Goal: Task Accomplishment & Management: Manage account settings

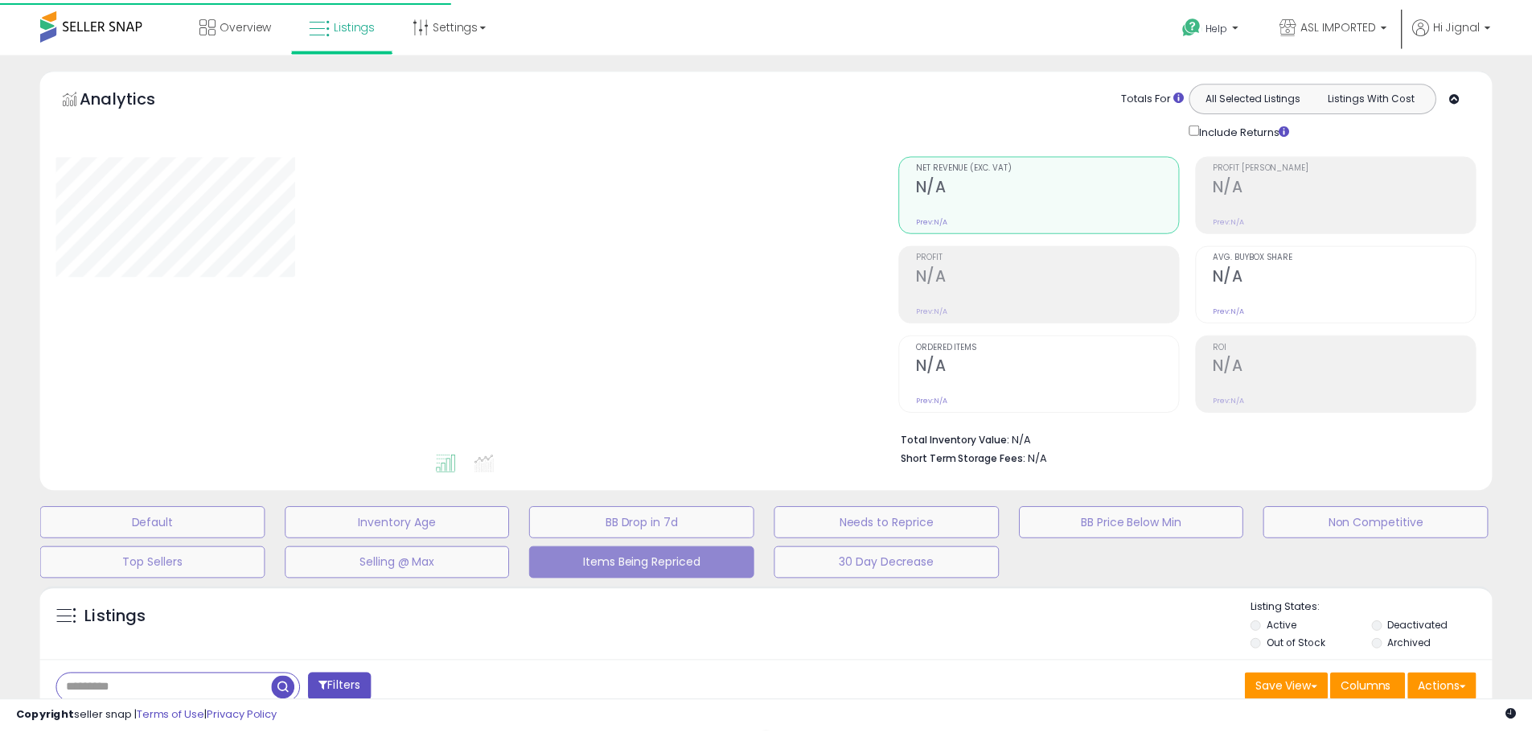
scroll to position [265, 0]
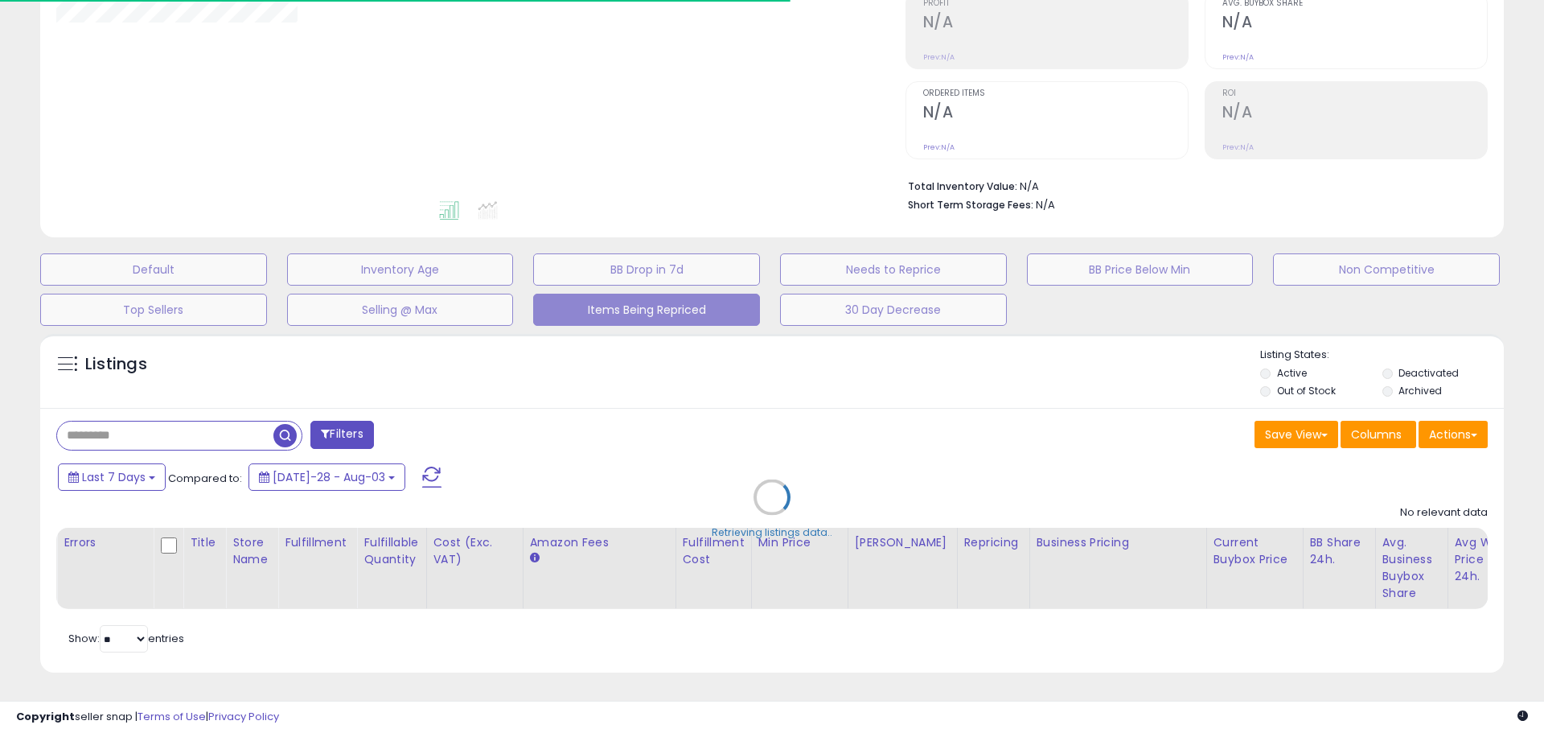
select select "**"
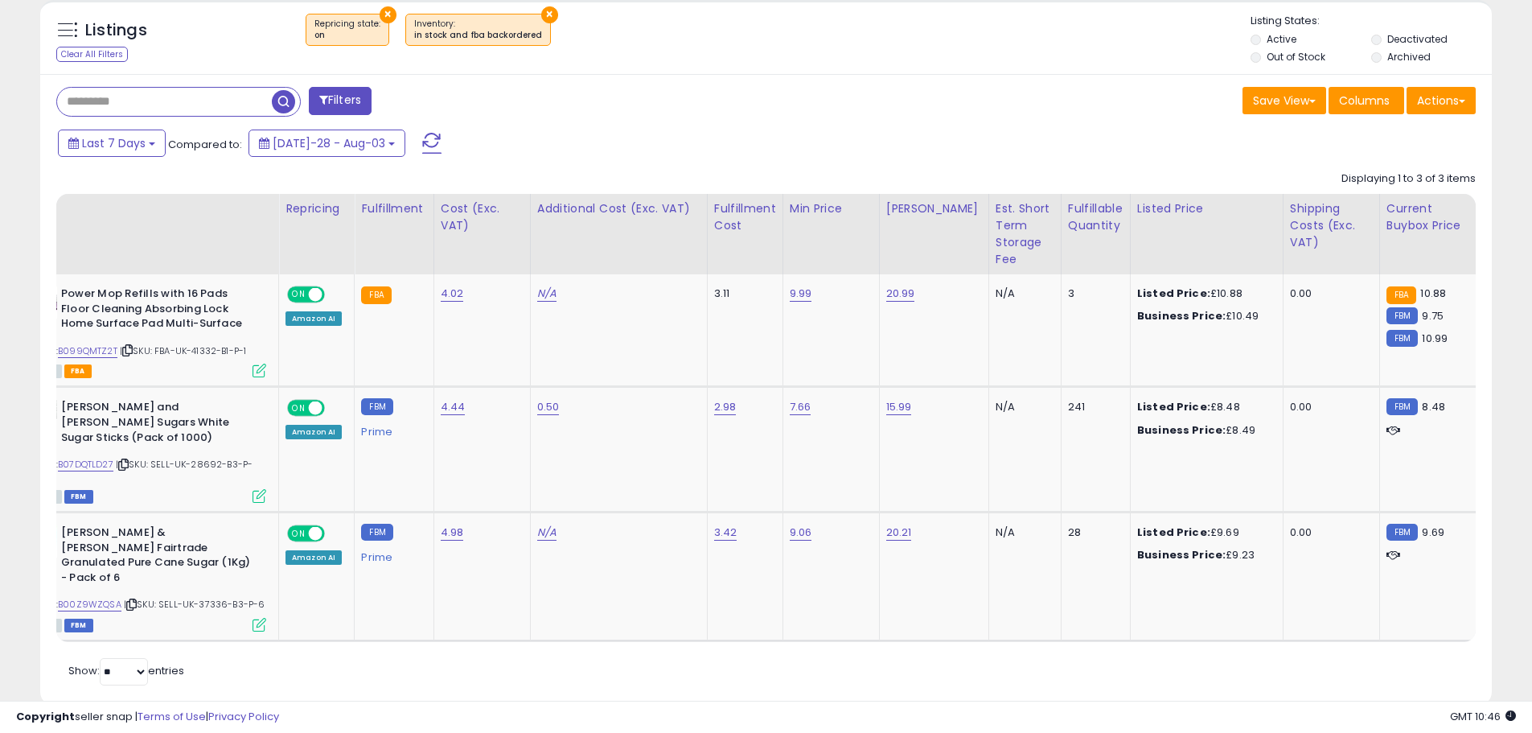
scroll to position [0, 0]
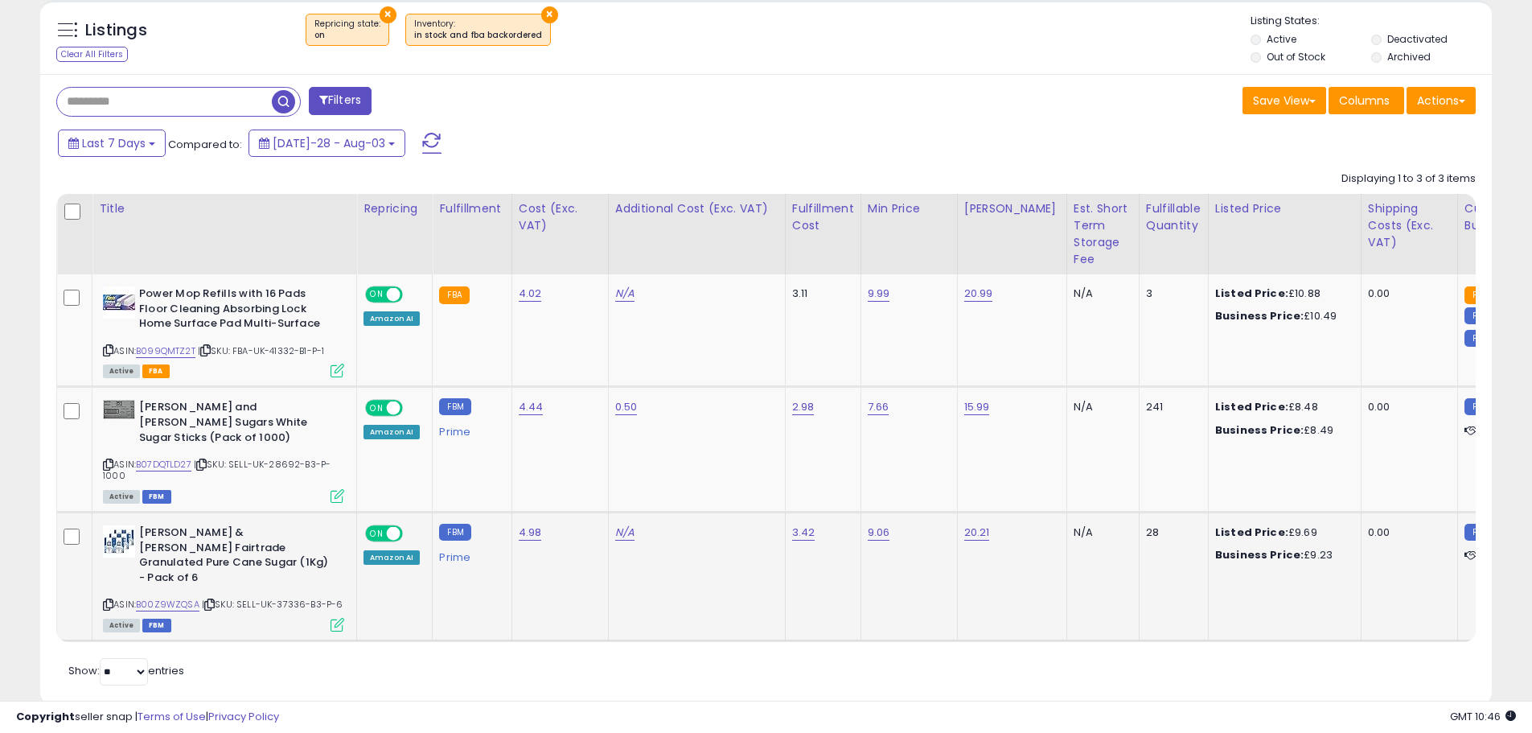
click at [113, 557] on div "ASIN: B00Z9WZQSA | SKU: SELL-UK-37336-B3-P-6 Active FBM" at bounding box center [223, 577] width 241 height 105
click at [170, 598] on link "B00Z9WZQSA" at bounding box center [168, 605] width 64 height 14
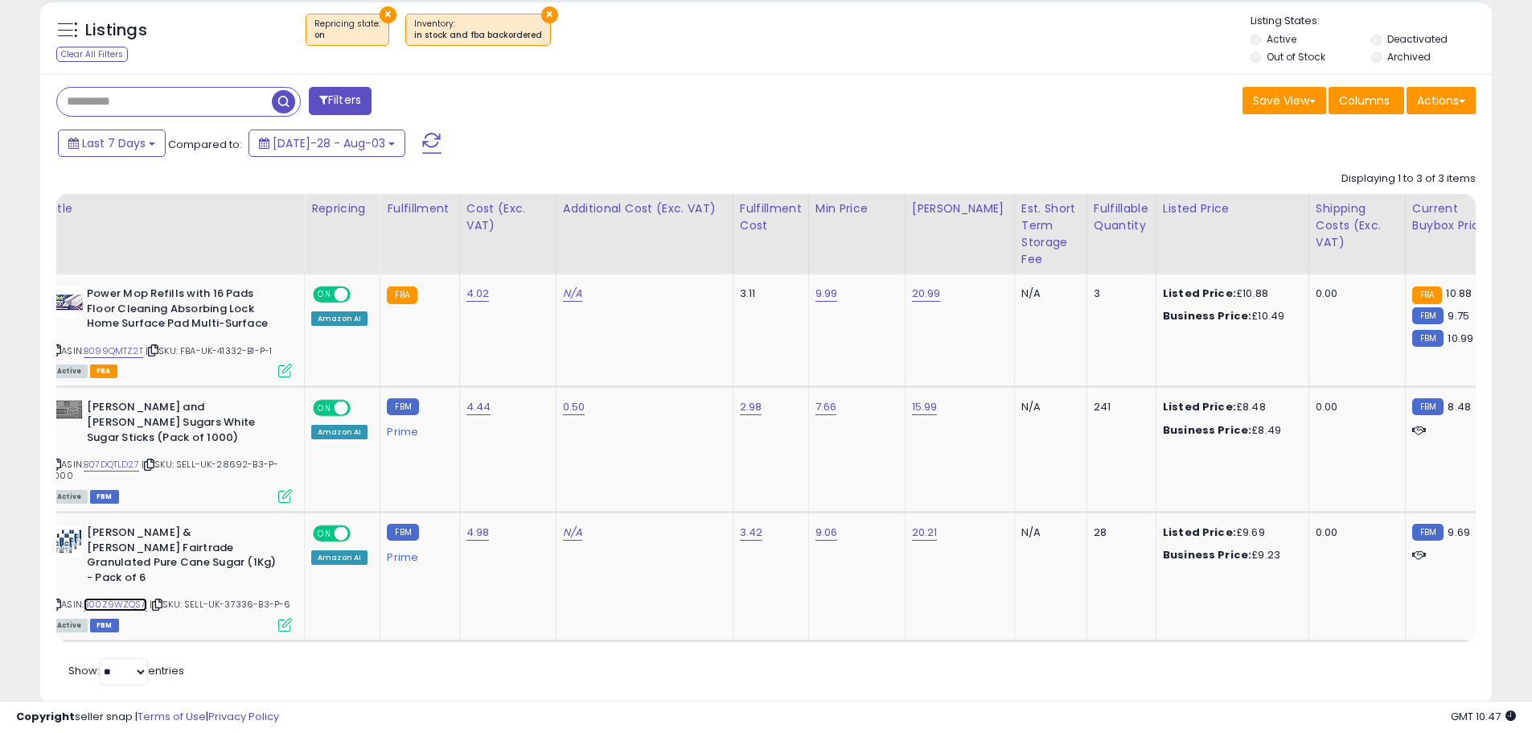
scroll to position [0, 50]
click at [60, 600] on icon at bounding box center [58, 604] width 10 height 9
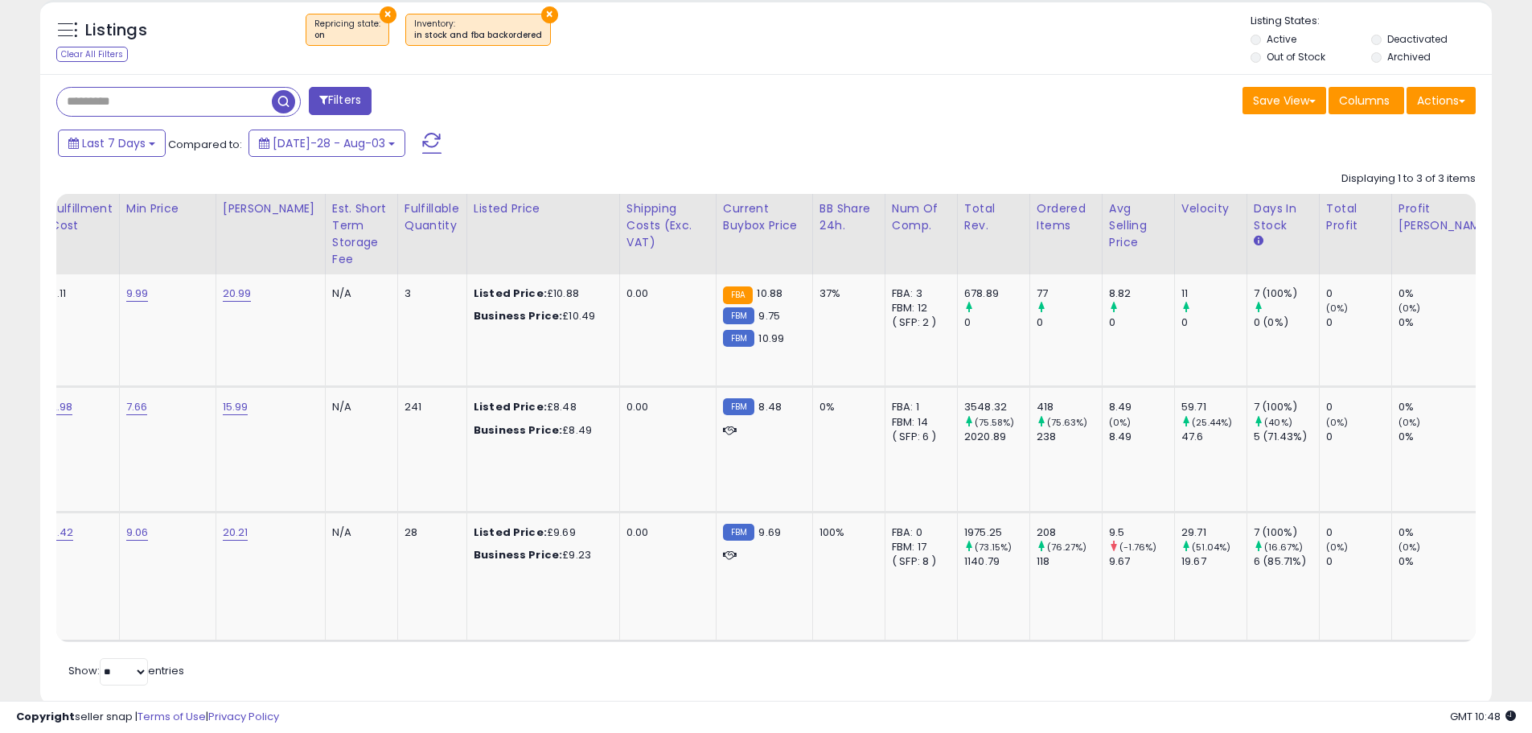
scroll to position [0, 684]
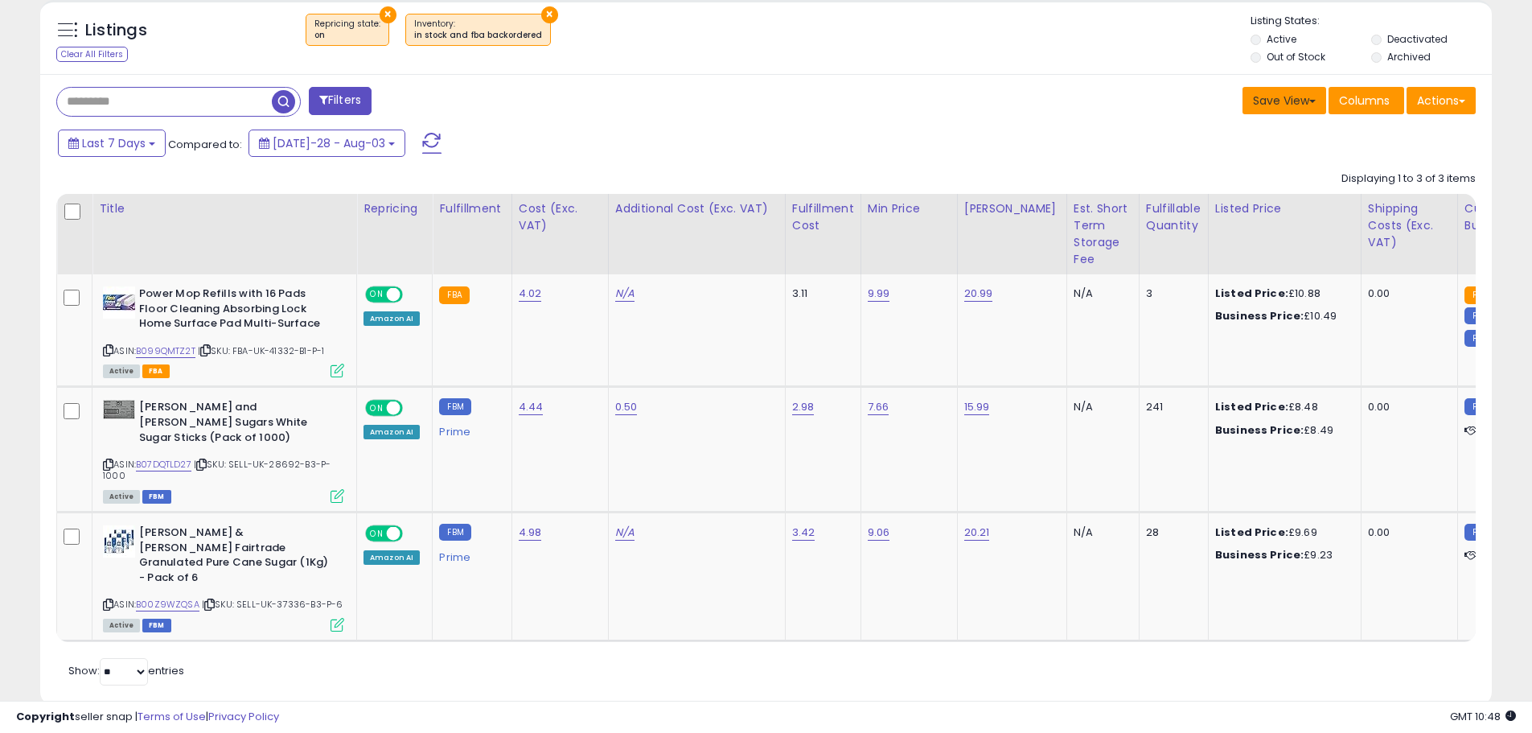
click at [1303, 101] on button "Save View" at bounding box center [1285, 100] width 84 height 27
click at [1456, 100] on button "Actions" at bounding box center [1441, 100] width 69 height 27
click at [839, 98] on div "Save View Save As New View Update Current View Columns Actions Import Export Vi…" at bounding box center [1127, 102] width 722 height 31
click at [1378, 98] on span "Columns" at bounding box center [1364, 100] width 51 height 16
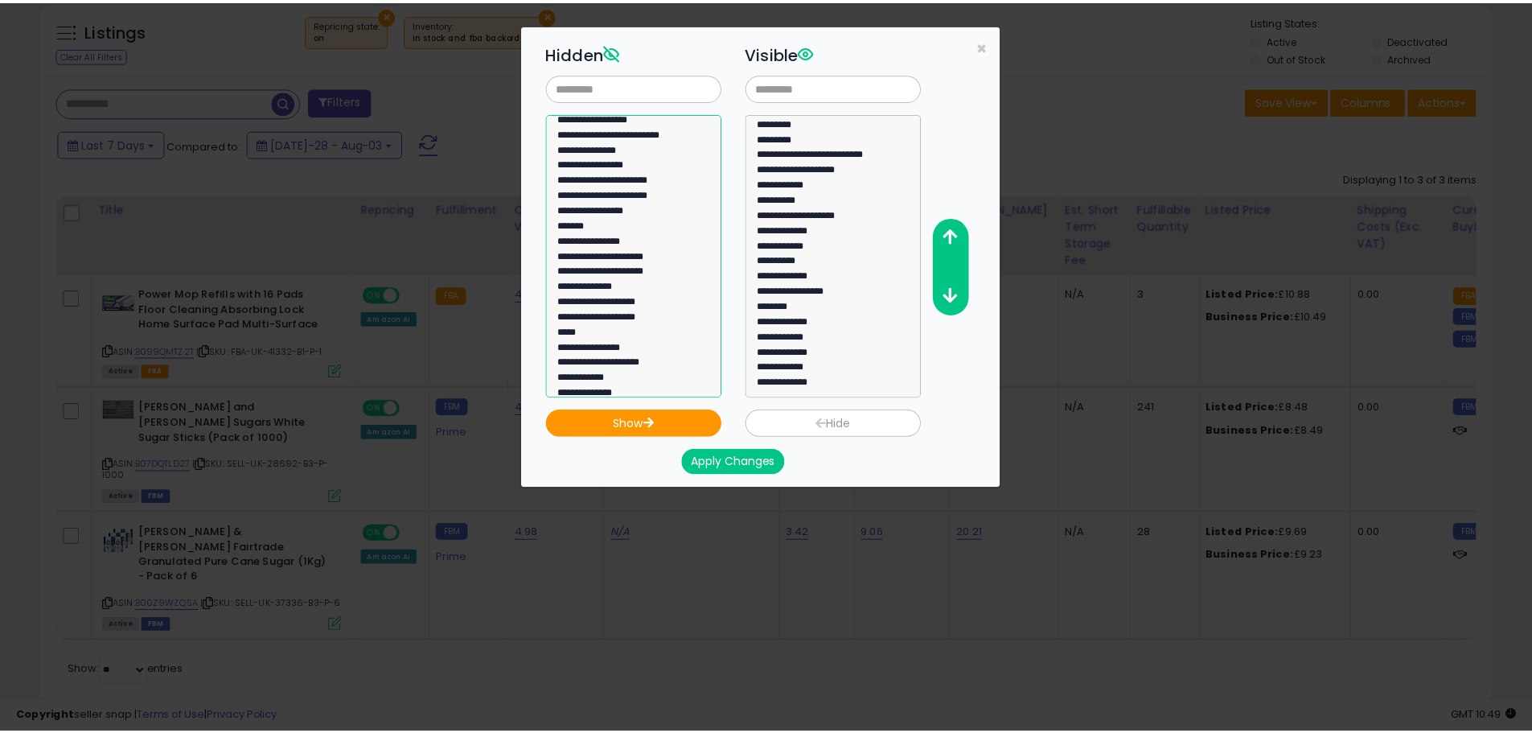
scroll to position [0, 0]
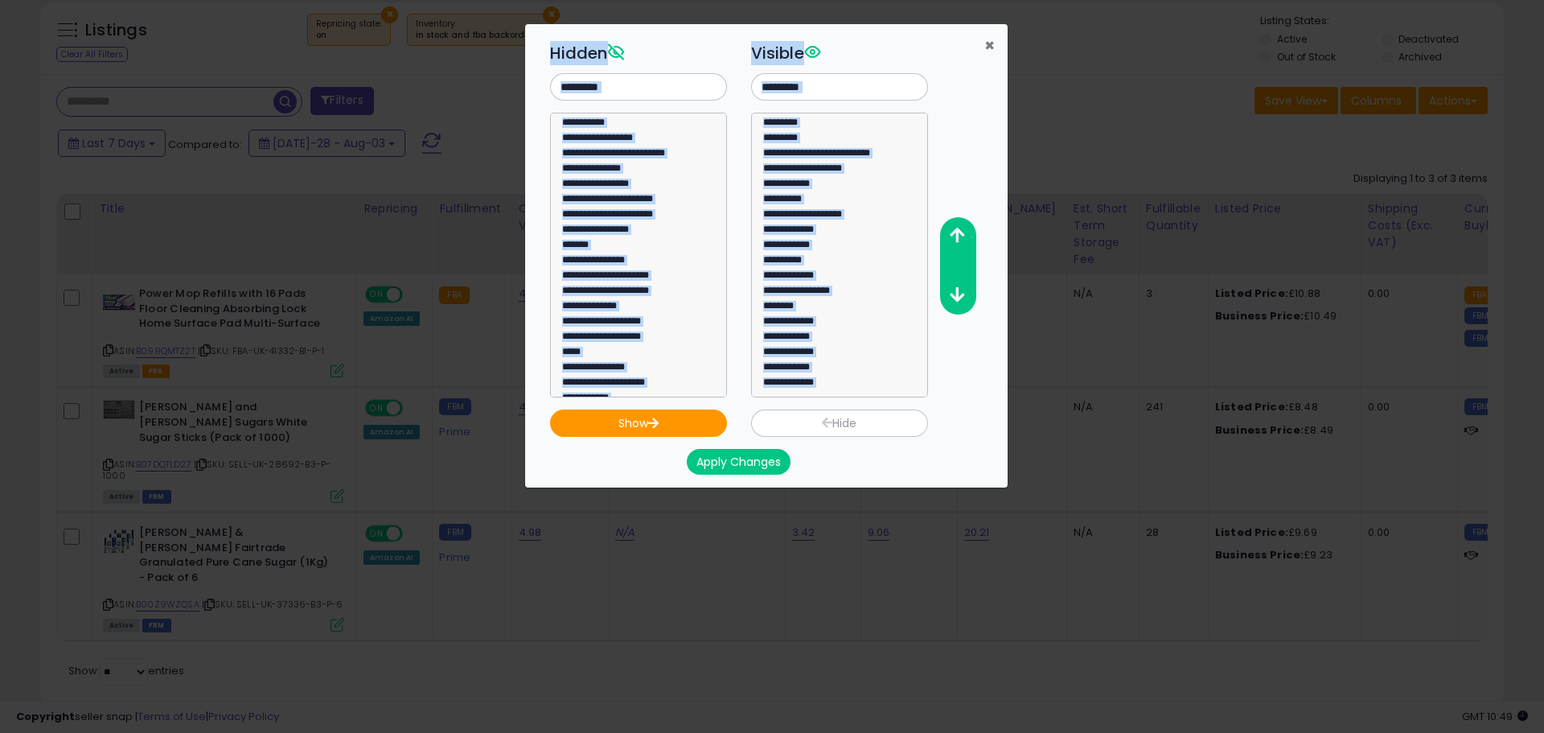
drag, startPoint x: 986, startPoint y: 57, endPoint x: 991, endPoint y: 50, distance: 8.7
click at [991, 50] on div "**********" at bounding box center [766, 256] width 457 height 462
click at [991, 50] on span "×" at bounding box center [989, 45] width 10 height 23
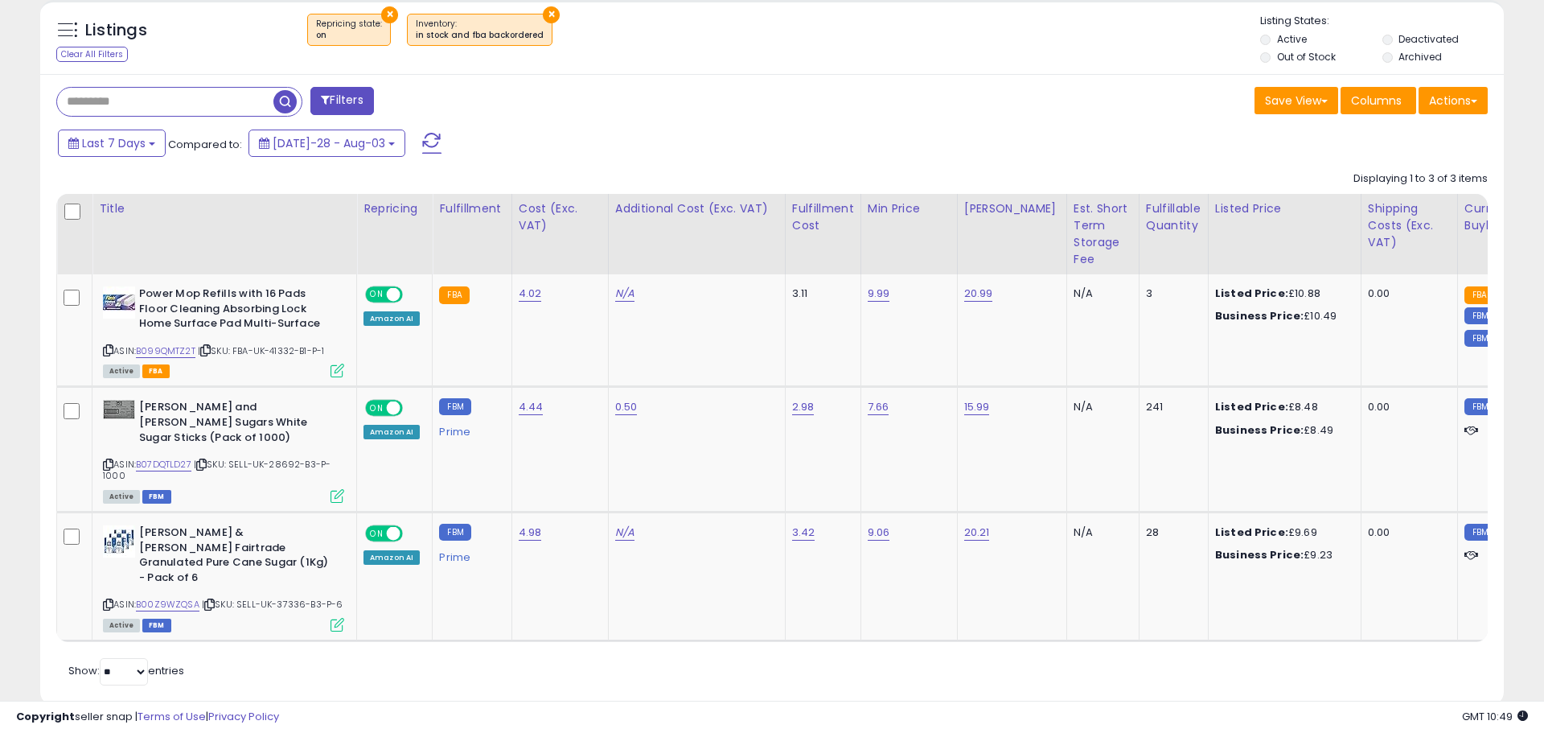
scroll to position [803888, 803376]
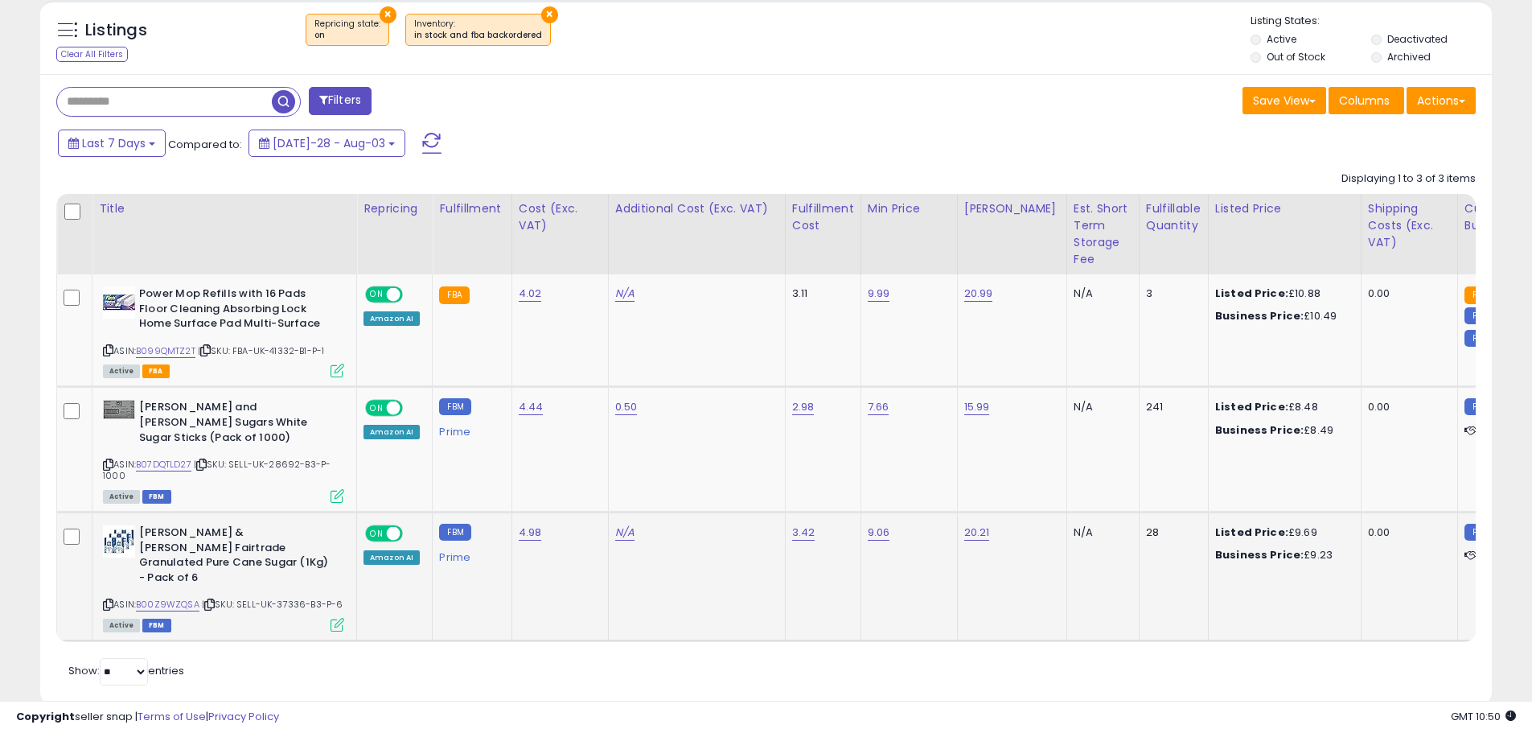
click at [347, 577] on td "[PERSON_NAME] & [PERSON_NAME] Fairtrade Granulated Pure Cane Sugar (1Kg) - Pack…" at bounding box center [224, 576] width 265 height 129
click at [334, 618] on icon at bounding box center [338, 625] width 14 height 14
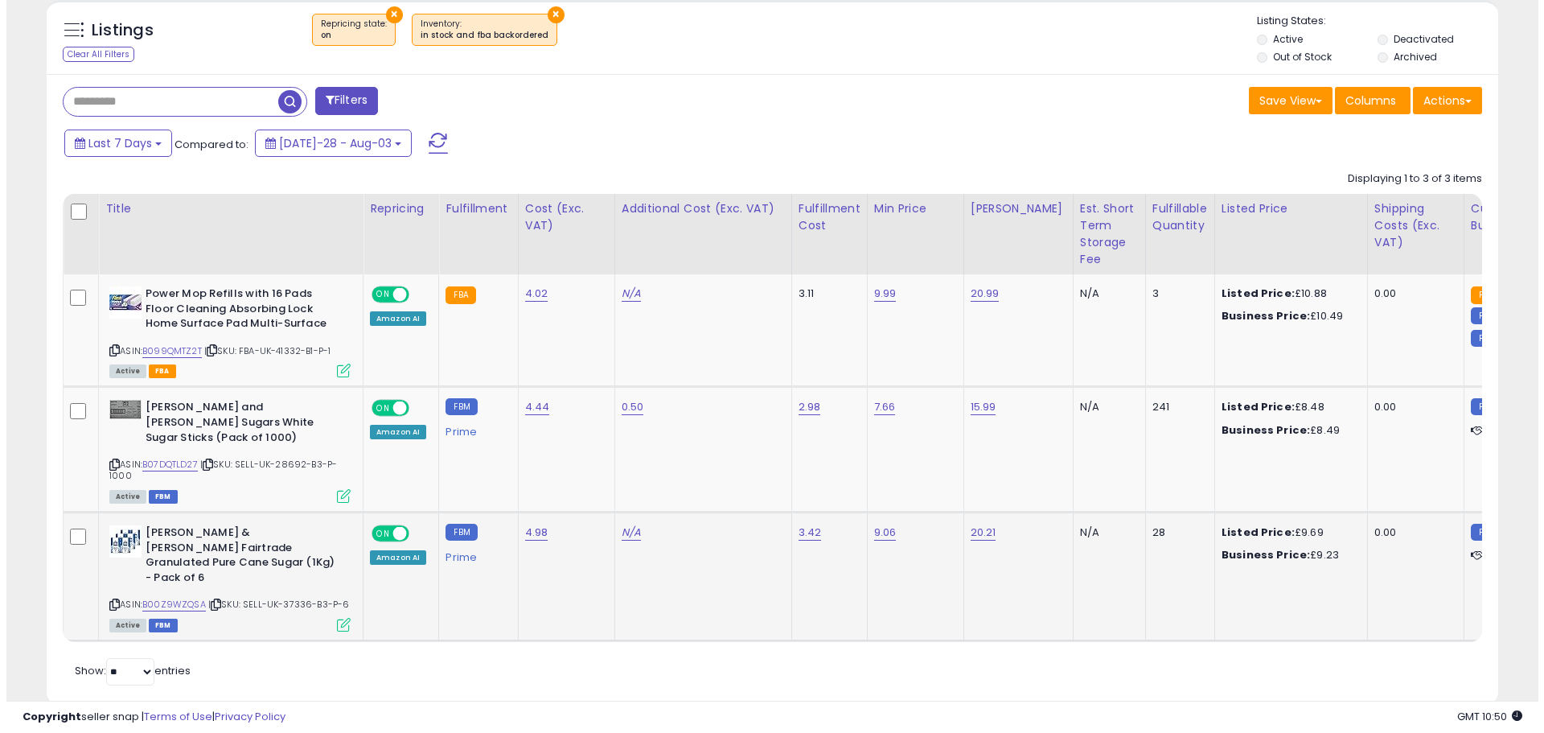
scroll to position [330, 849]
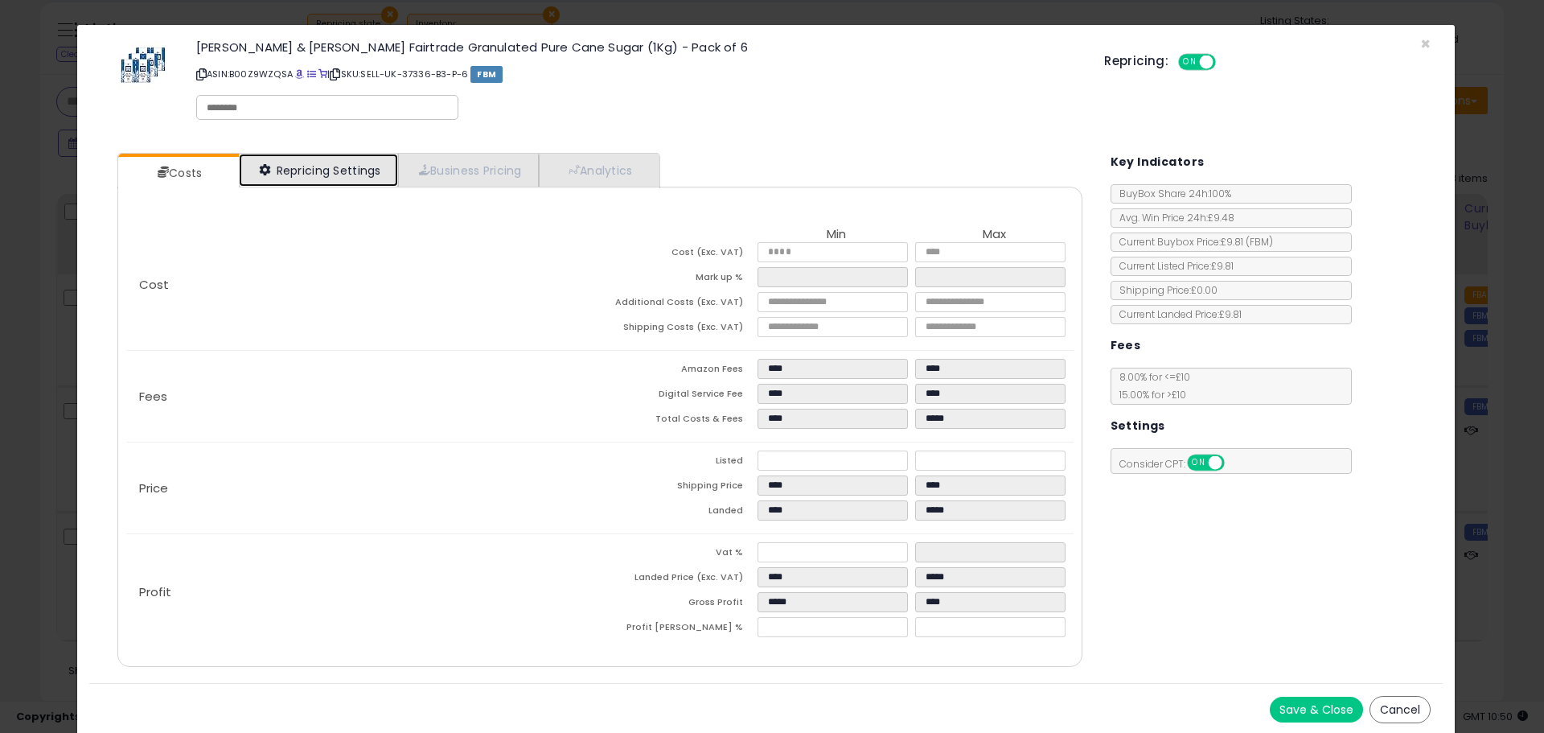
click at [337, 172] on link "Repricing Settings" at bounding box center [318, 170] width 159 height 33
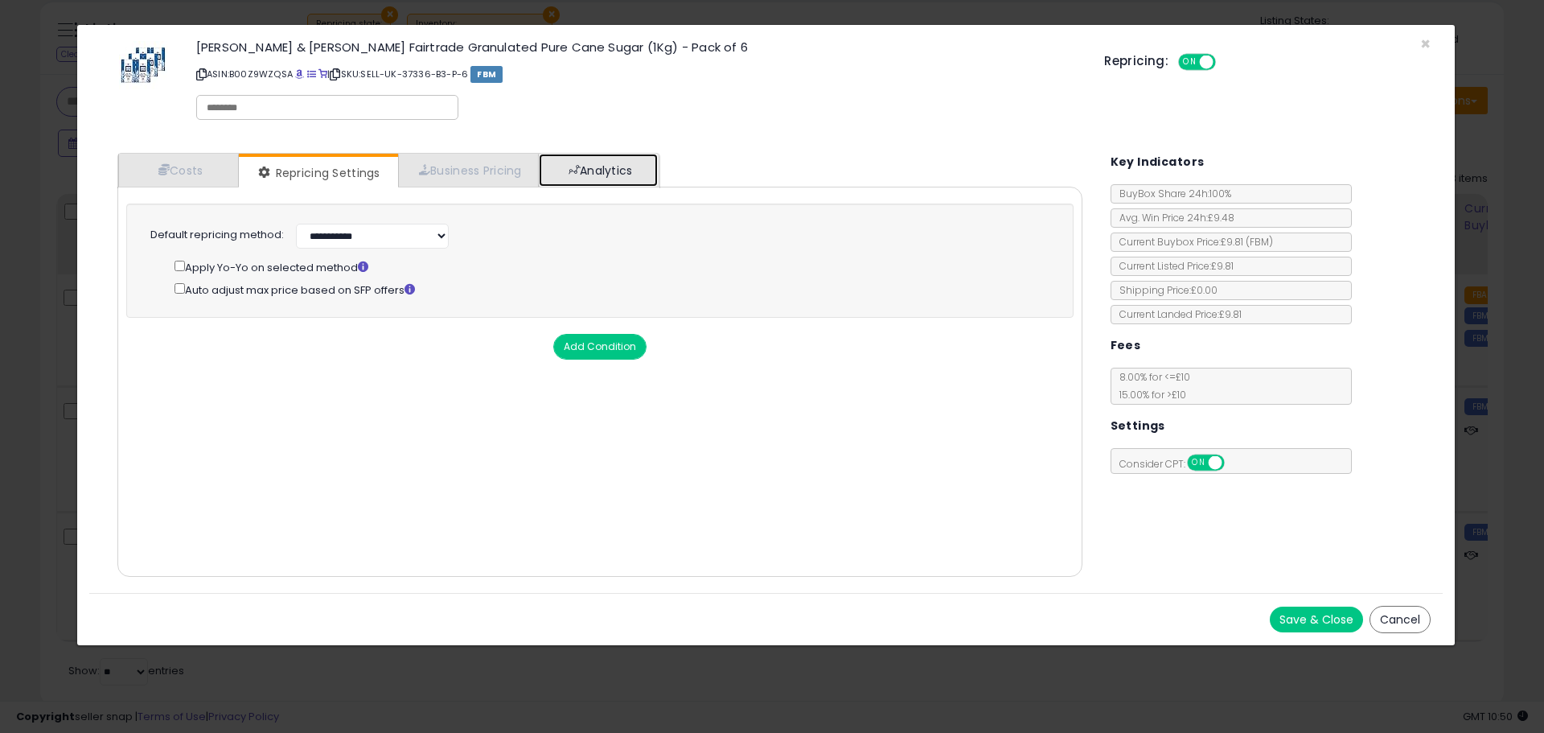
click at [603, 183] on link "Analytics" at bounding box center [598, 170] width 119 height 33
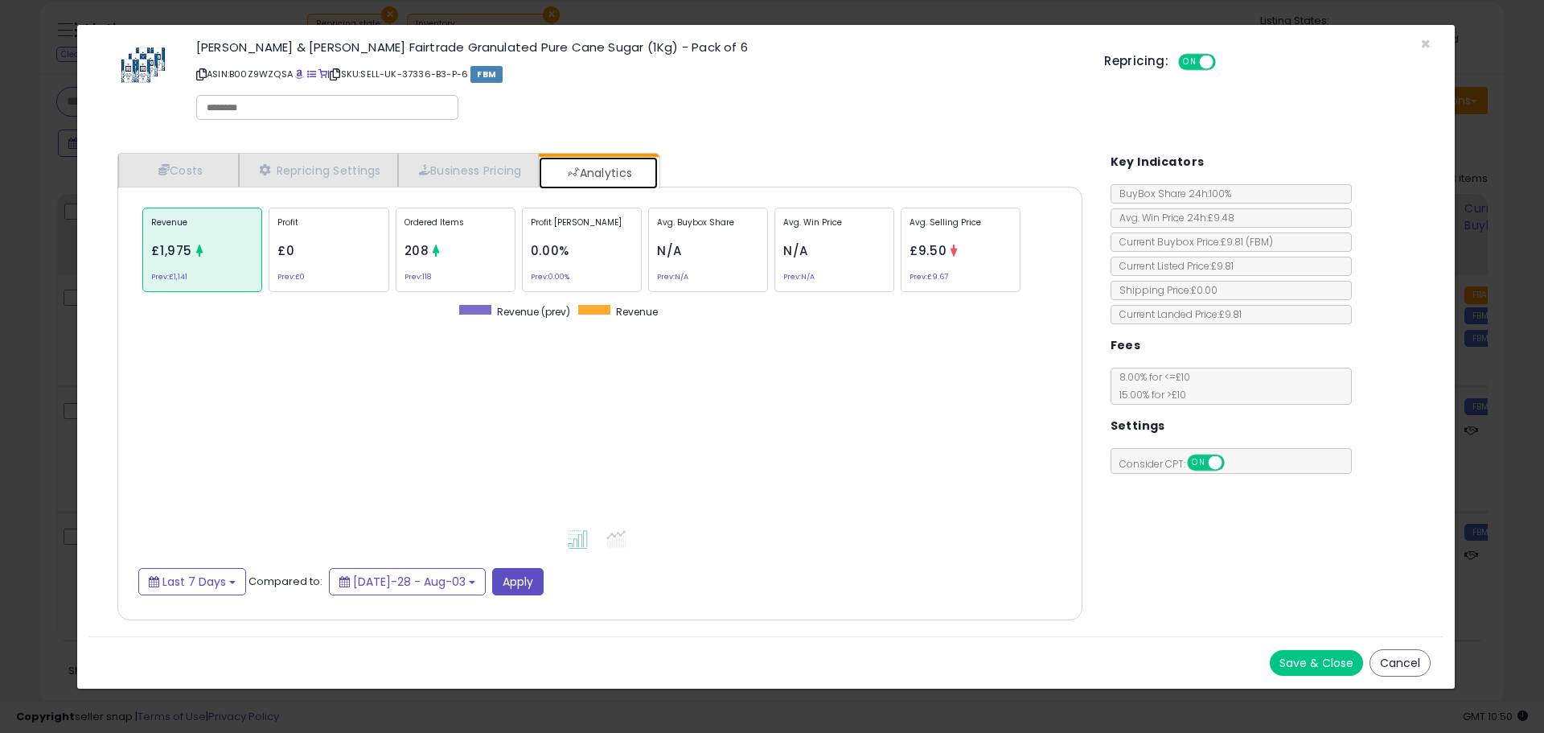
scroll to position [495, 997]
click at [971, 242] on div "Avg. Selling Price £9.50 Prev: £9.67" at bounding box center [961, 249] width 120 height 84
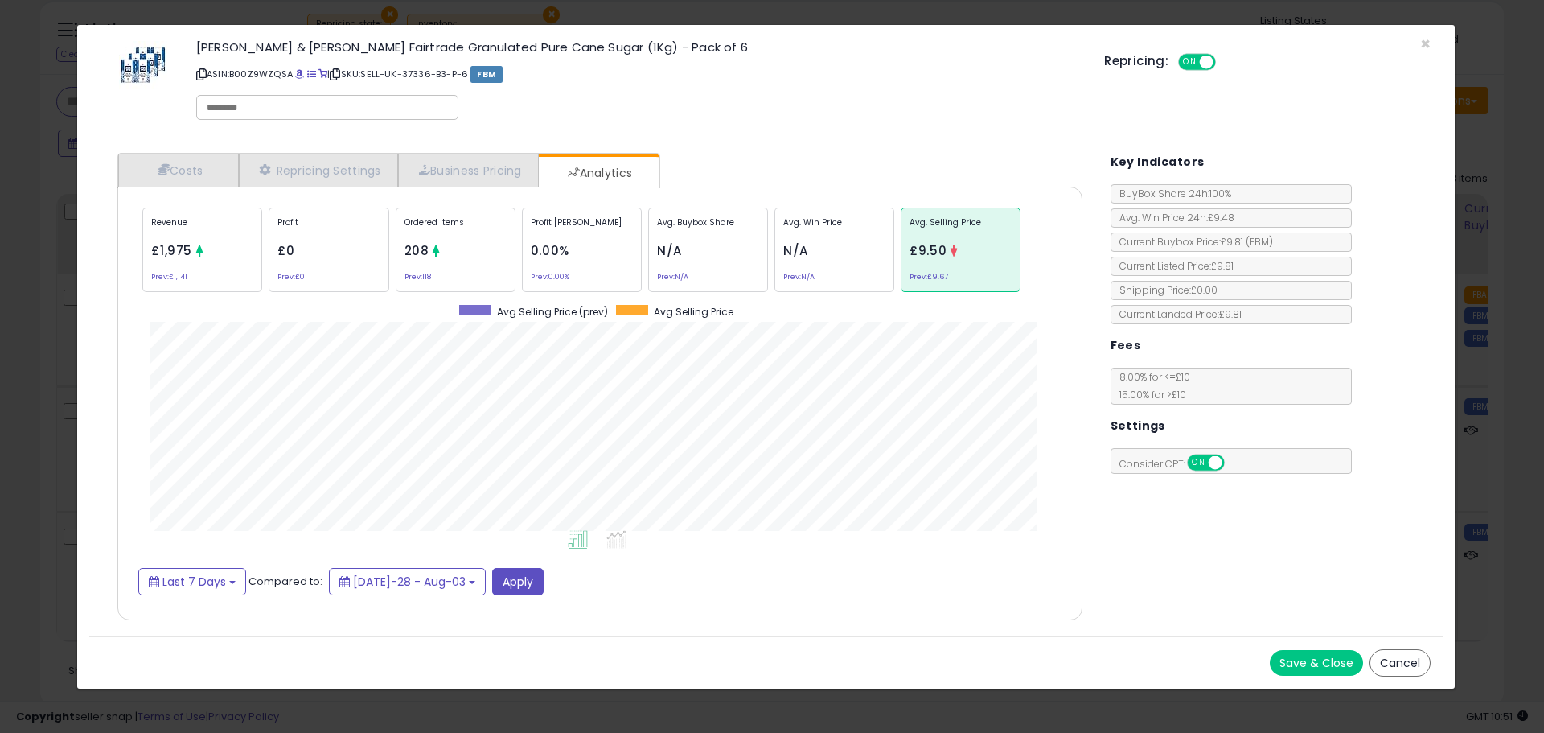
click at [194, 258] on div at bounding box center [200, 252] width 12 height 16
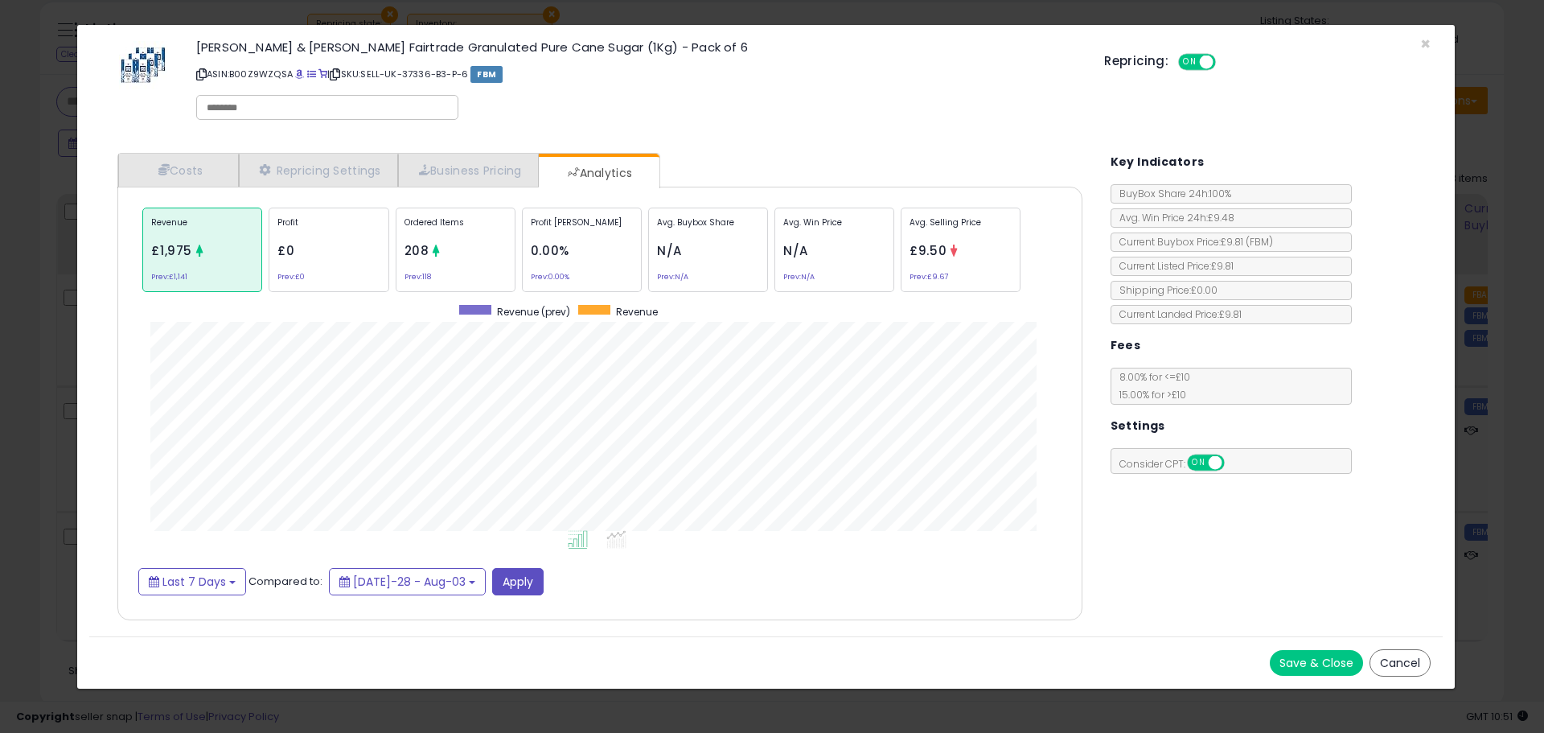
click at [1435, 51] on div "[PERSON_NAME] & [PERSON_NAME] Fairtrade Granulated Pure Cane Sugar (1Kg) - Pack…" at bounding box center [765, 83] width 1353 height 92
click at [1432, 48] on div "[PERSON_NAME] & [PERSON_NAME] Fairtrade Granulated Pure Cane Sugar (1Kg) - Pack…" at bounding box center [765, 83] width 1353 height 92
click at [1426, 47] on span "×" at bounding box center [1425, 43] width 10 height 23
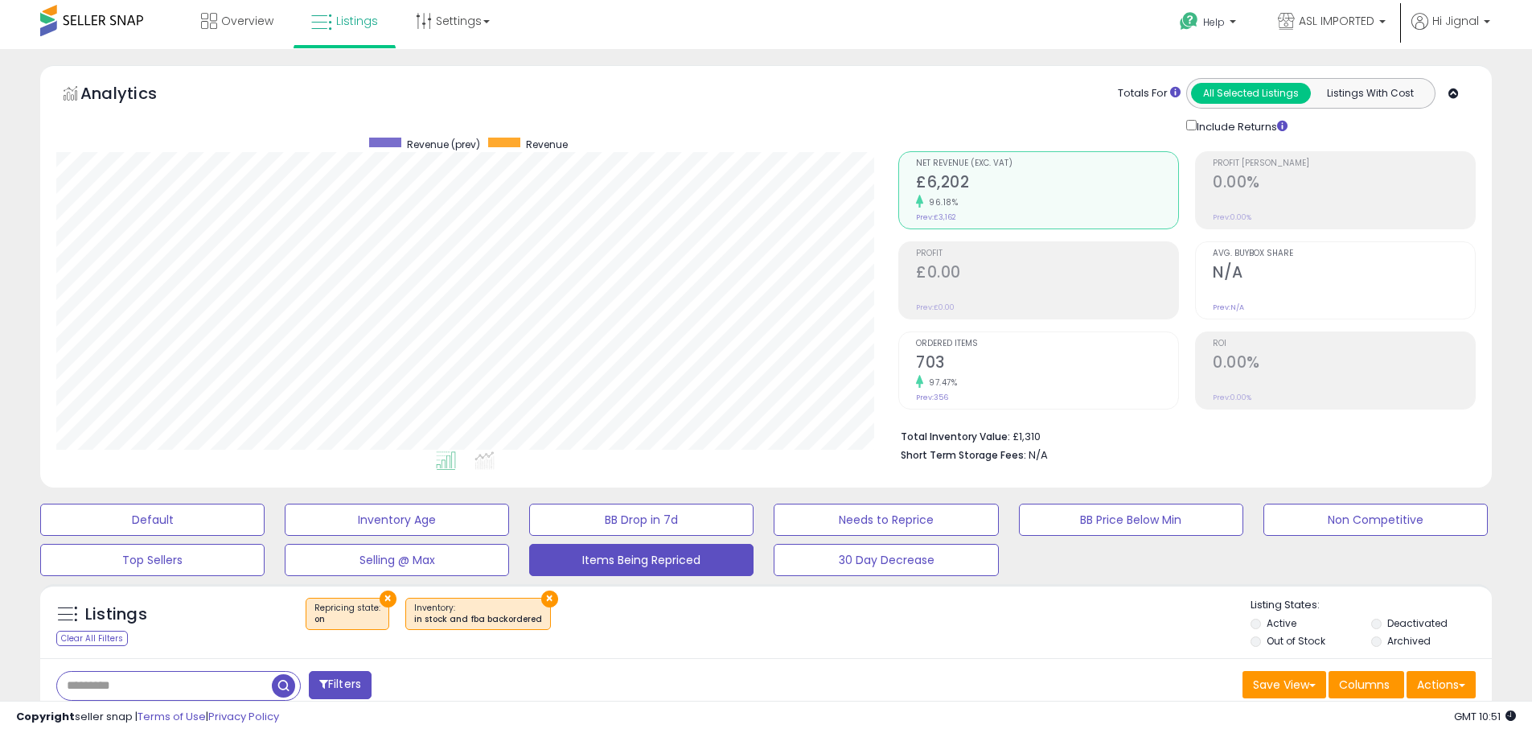
scroll to position [0, 0]
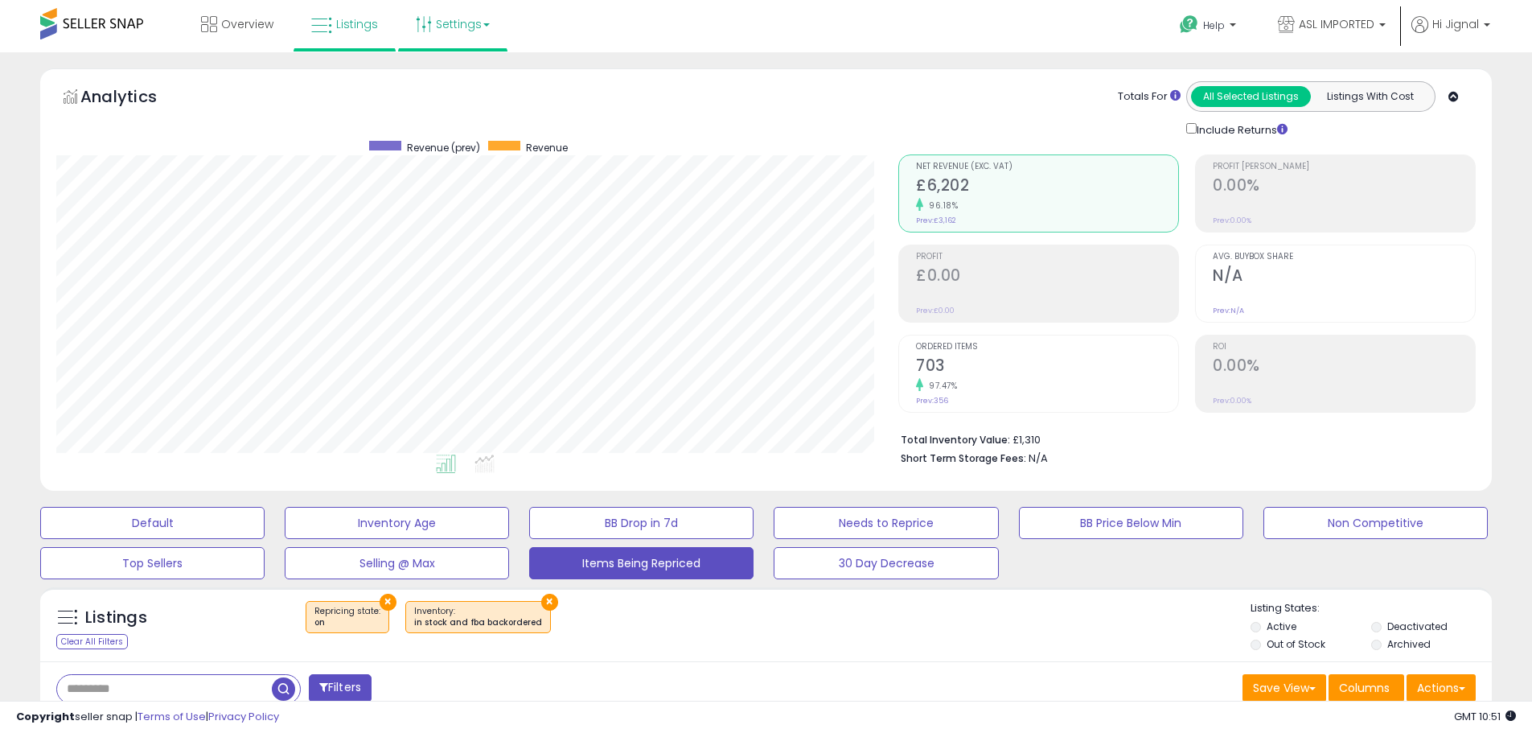
click at [436, 24] on link "Settings" at bounding box center [453, 24] width 98 height 48
click at [262, 33] on link "Overview" at bounding box center [237, 24] width 97 height 48
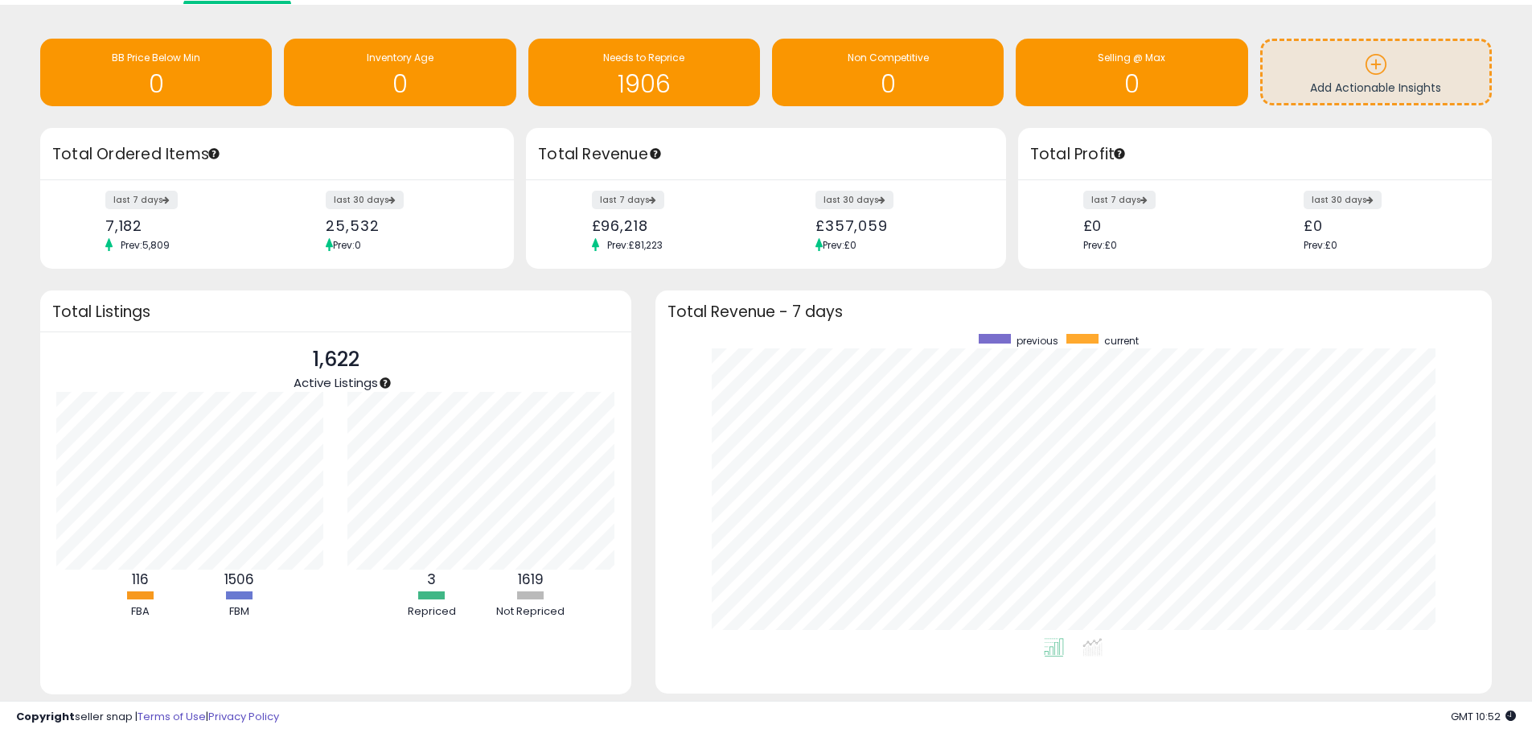
scroll to position [10, 0]
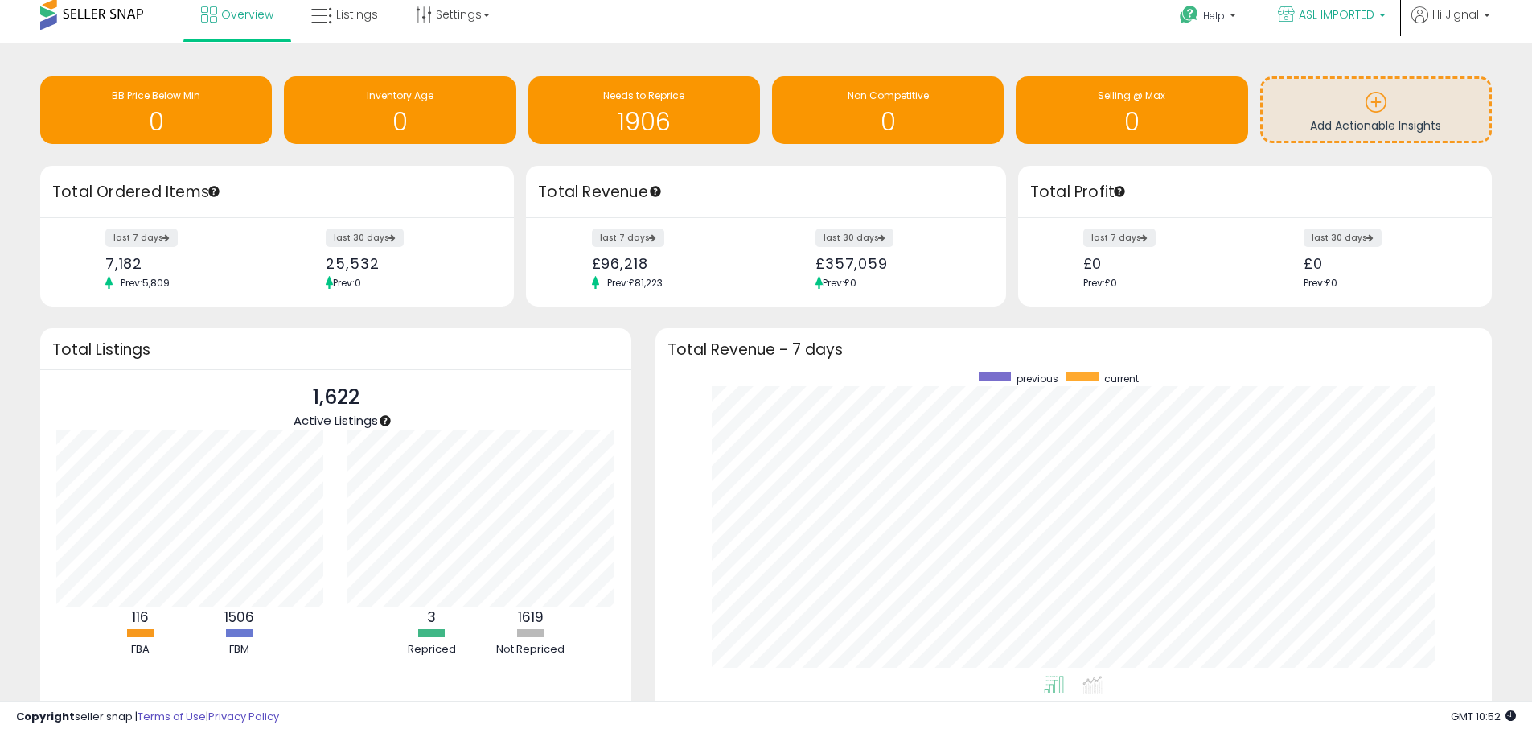
click at [1386, 14] on link "ASL IMPORTED" at bounding box center [1332, 16] width 132 height 52
click at [1059, 64] on div "Retrieving insights data.. BB Price Below Min 0 Inventory Age 0 Needs to Repric…" at bounding box center [766, 112] width 1476 height 107
click at [484, 24] on link "Settings" at bounding box center [453, 14] width 98 height 48
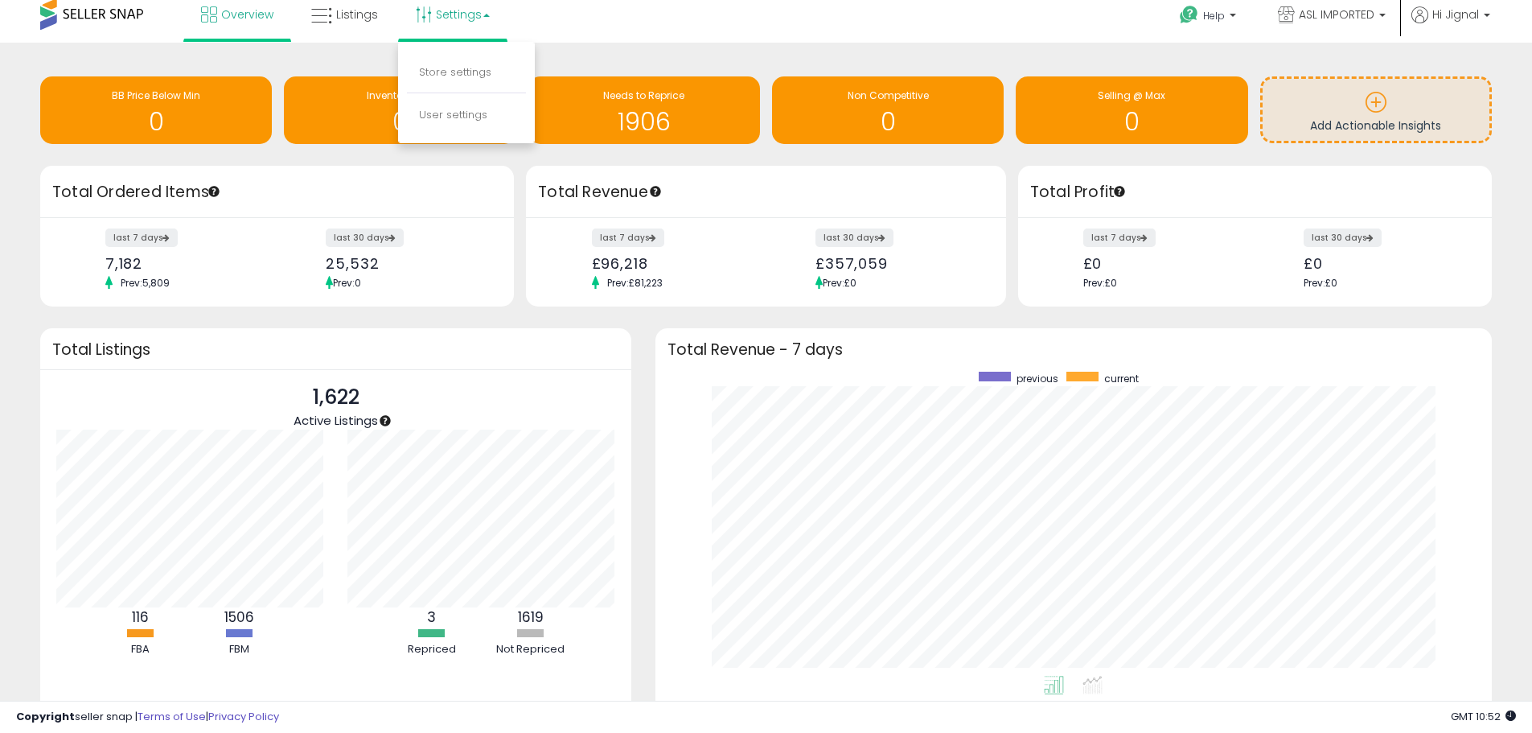
click at [484, 24] on link "Settings" at bounding box center [453, 14] width 98 height 48
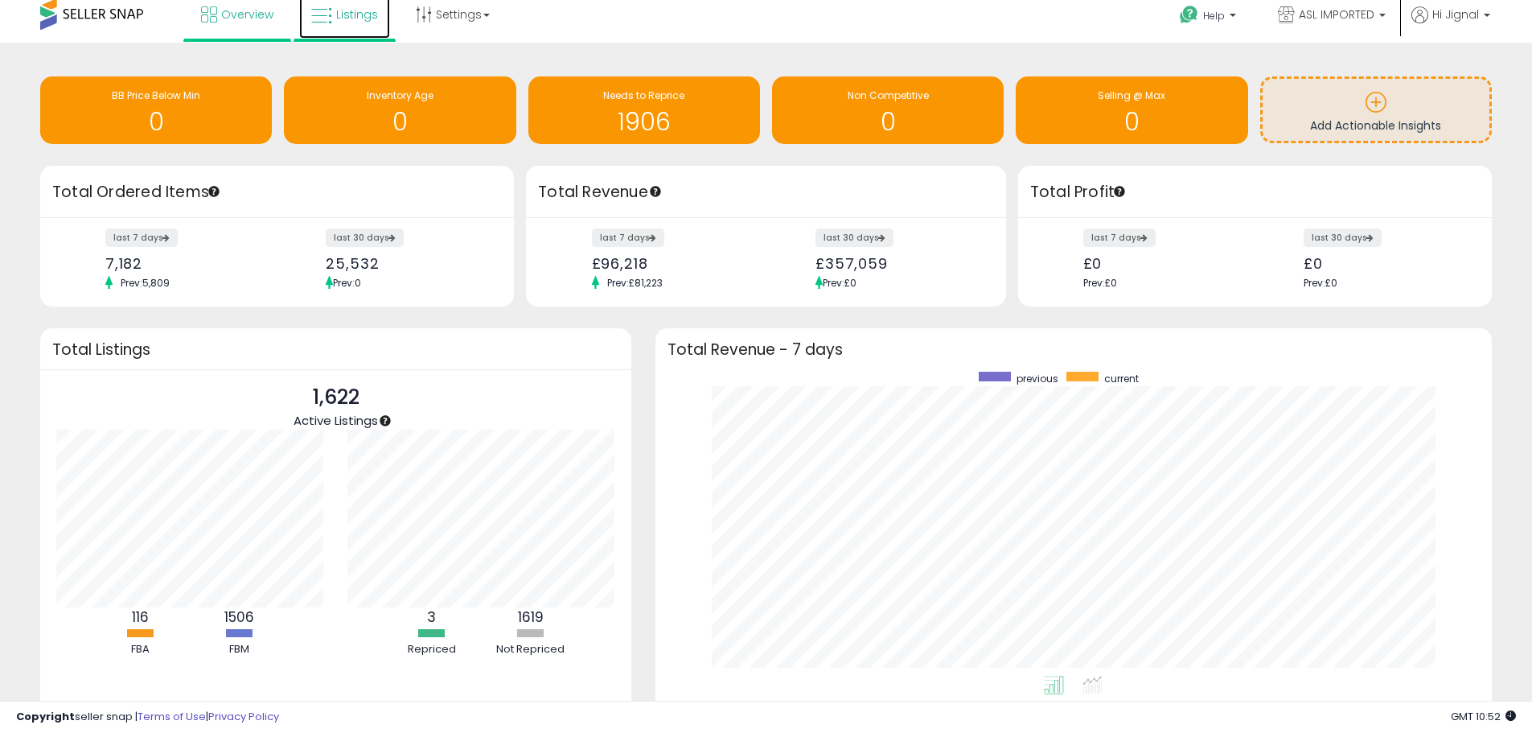
click at [377, 19] on link "Listings" at bounding box center [344, 14] width 91 height 48
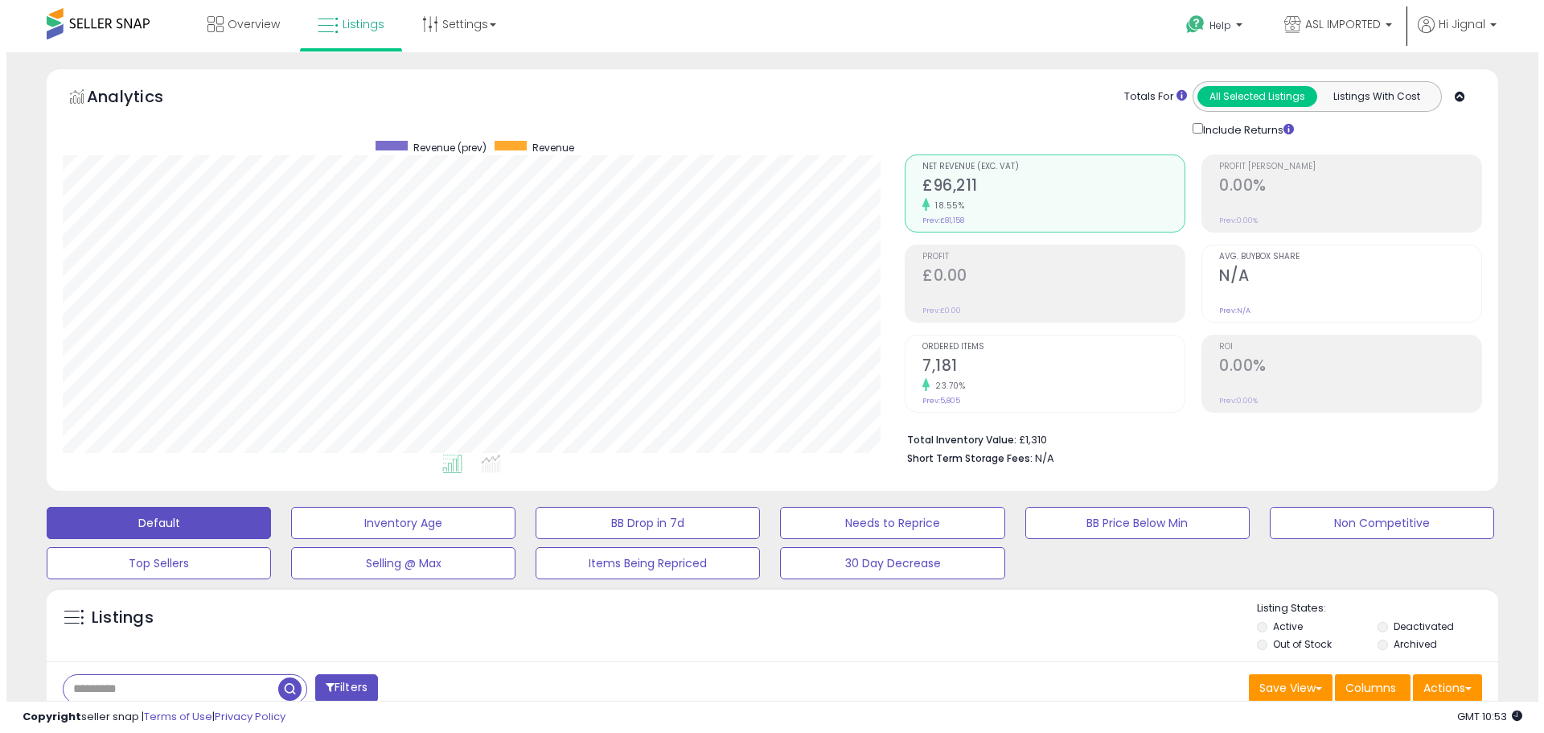
scroll to position [80, 0]
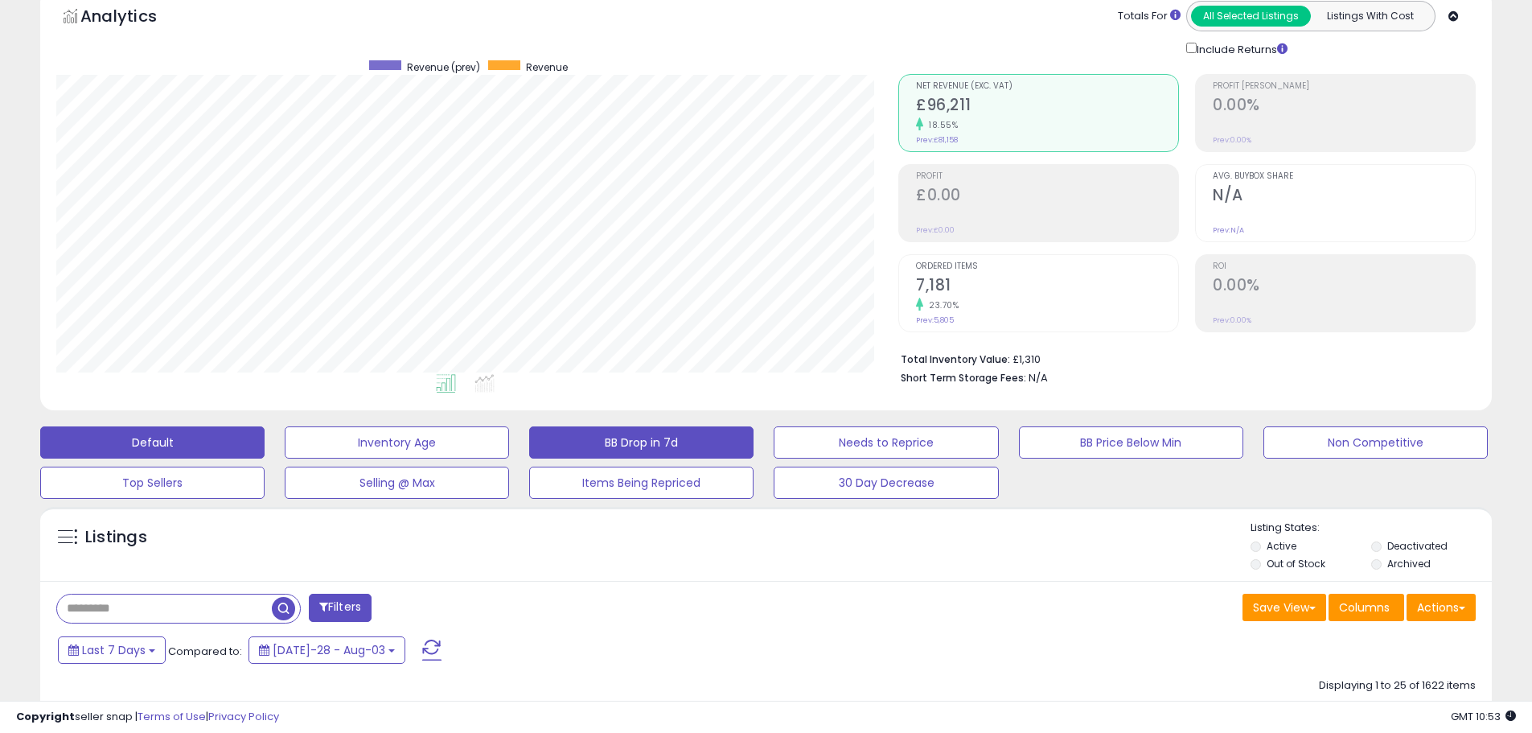
click at [509, 443] on button "BB Drop in 7d" at bounding box center [397, 442] width 224 height 32
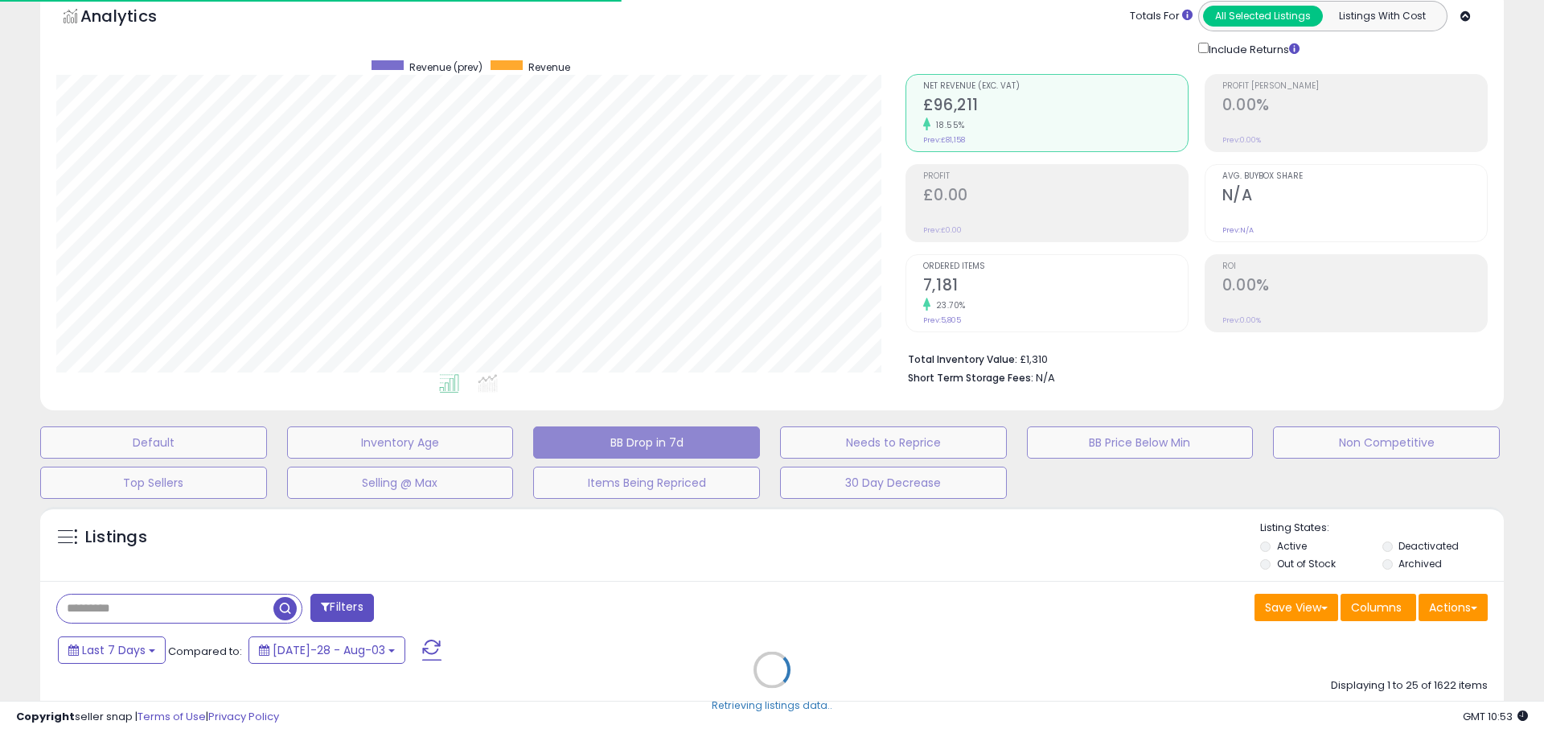
select select "**"
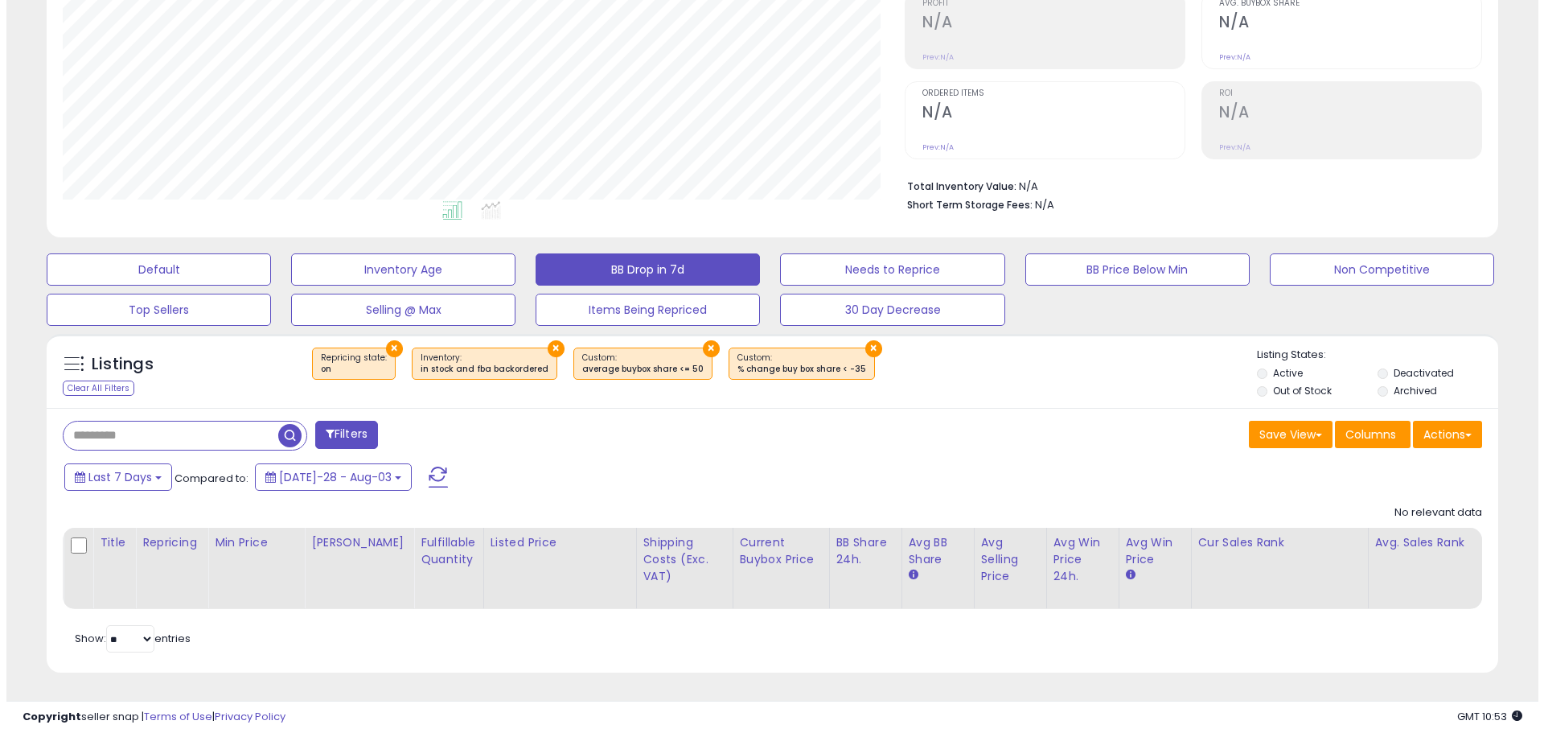
scroll to position [330, 842]
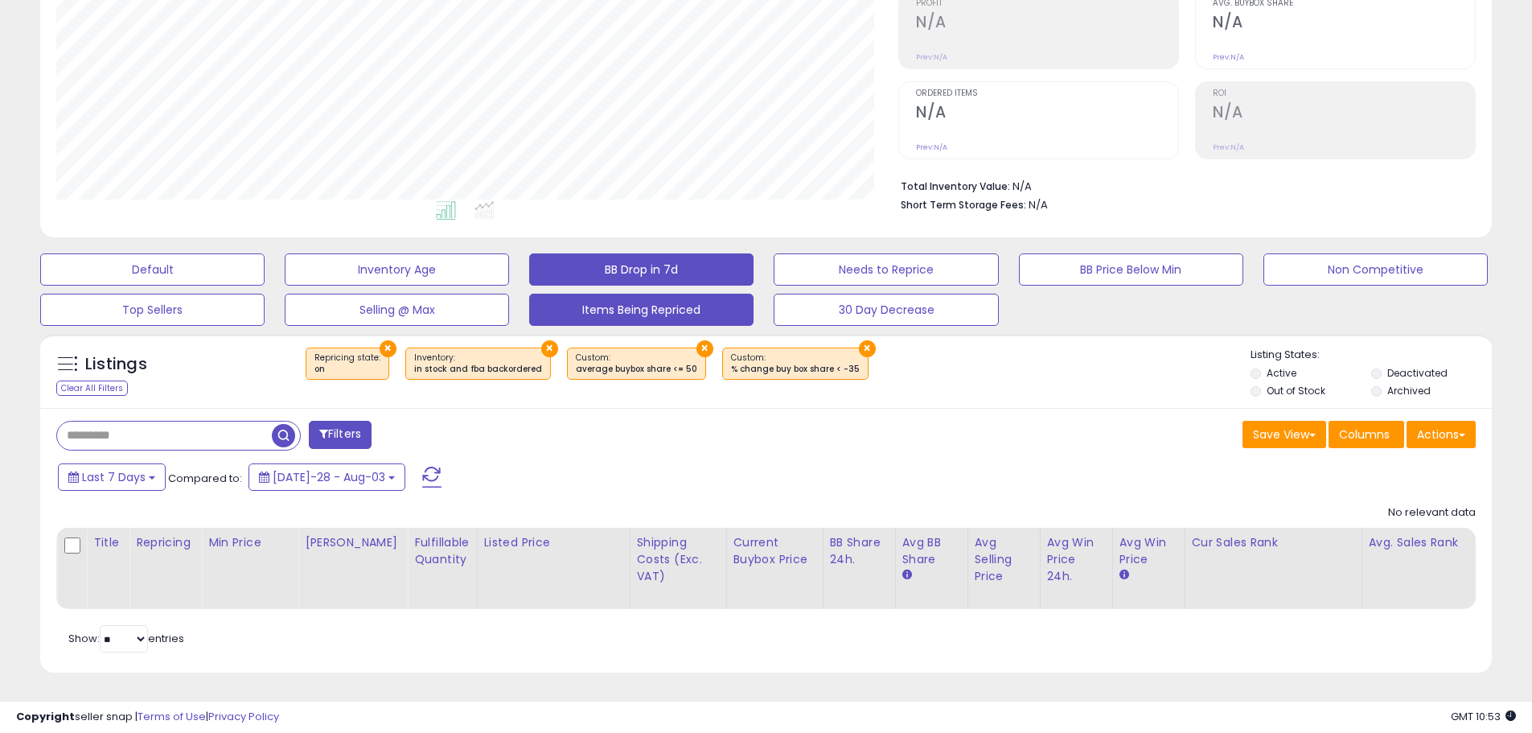
click at [265, 285] on button "Items Being Repriced" at bounding box center [152, 269] width 224 height 32
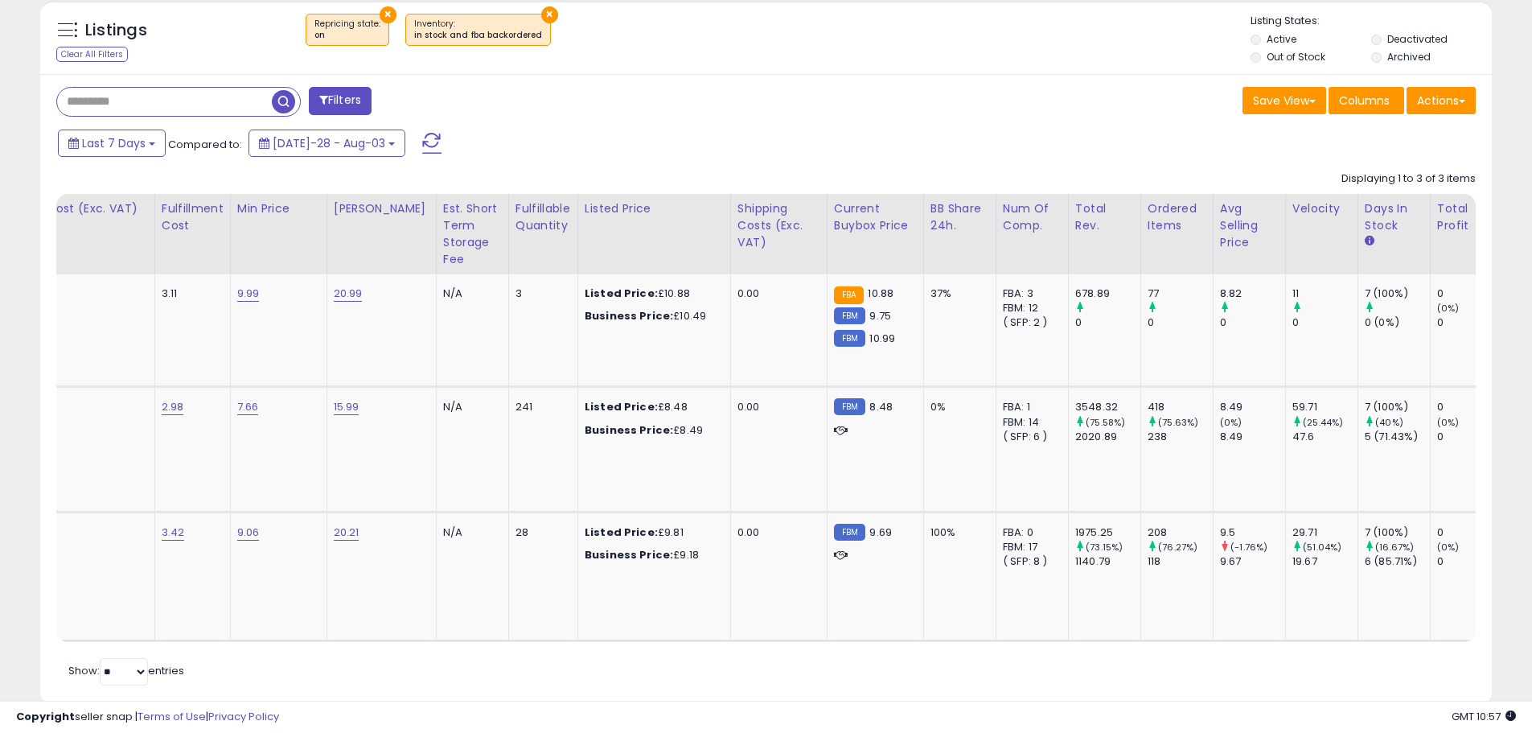
scroll to position [0, 524]
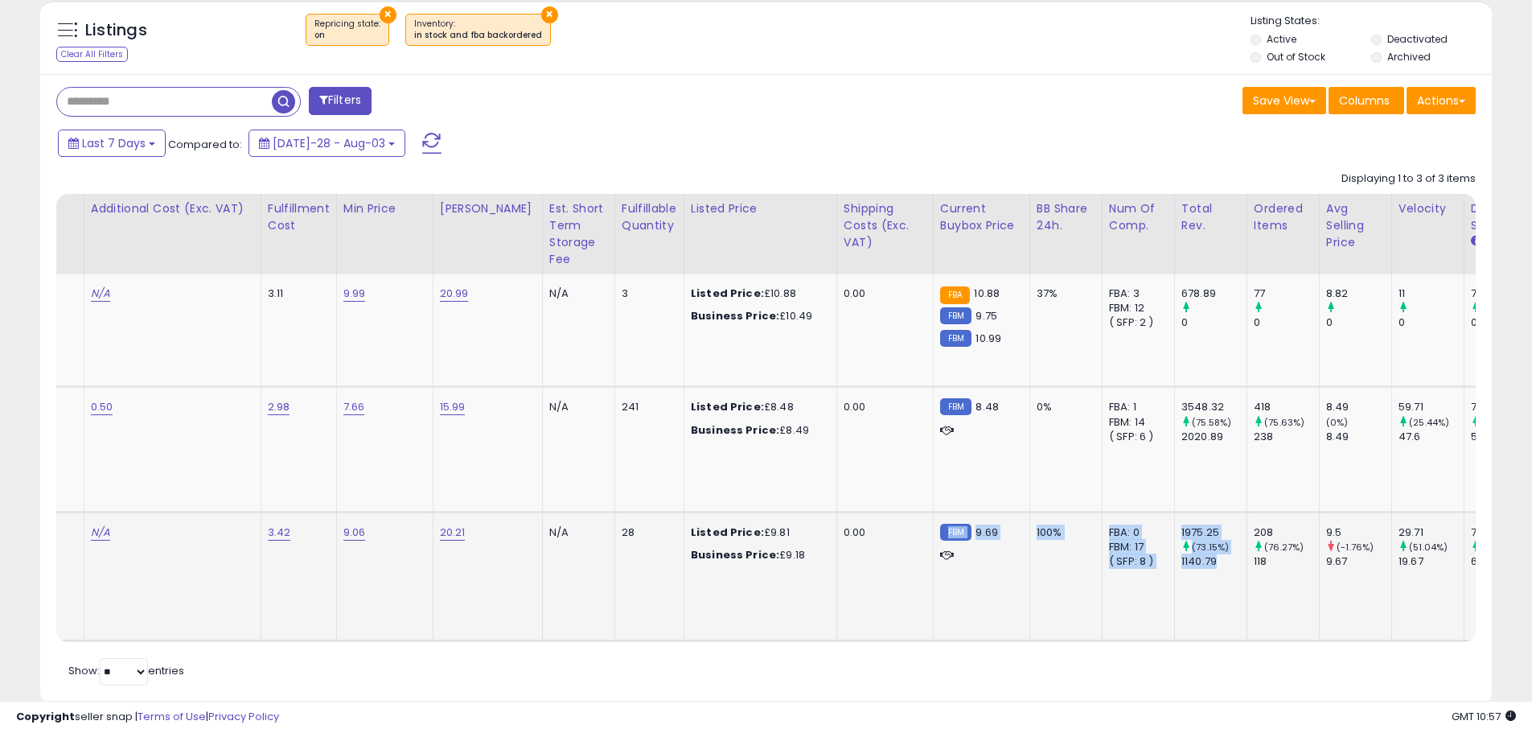
drag, startPoint x: 1218, startPoint y: 593, endPoint x: 890, endPoint y: 550, distance: 330.9
click at [890, 550] on tr "Tate & Lyle Fairtrade Granulated Pure Cane Sugar (1Kg) - Pack of 6 ASIN: B00Z9W…" at bounding box center [698, 576] width 2331 height 129
click at [890, 570] on td "0.00" at bounding box center [884, 576] width 97 height 129
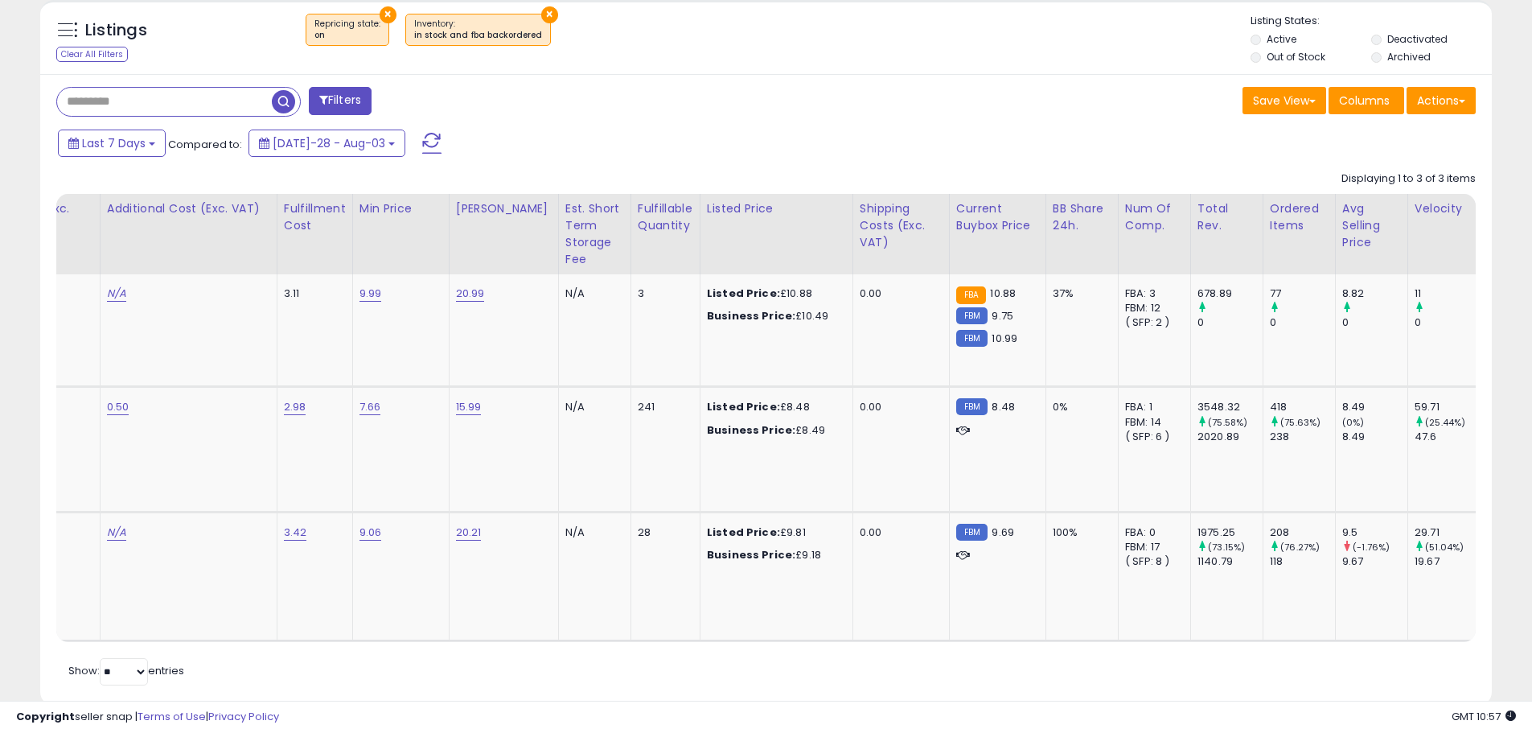
scroll to position [0, 507]
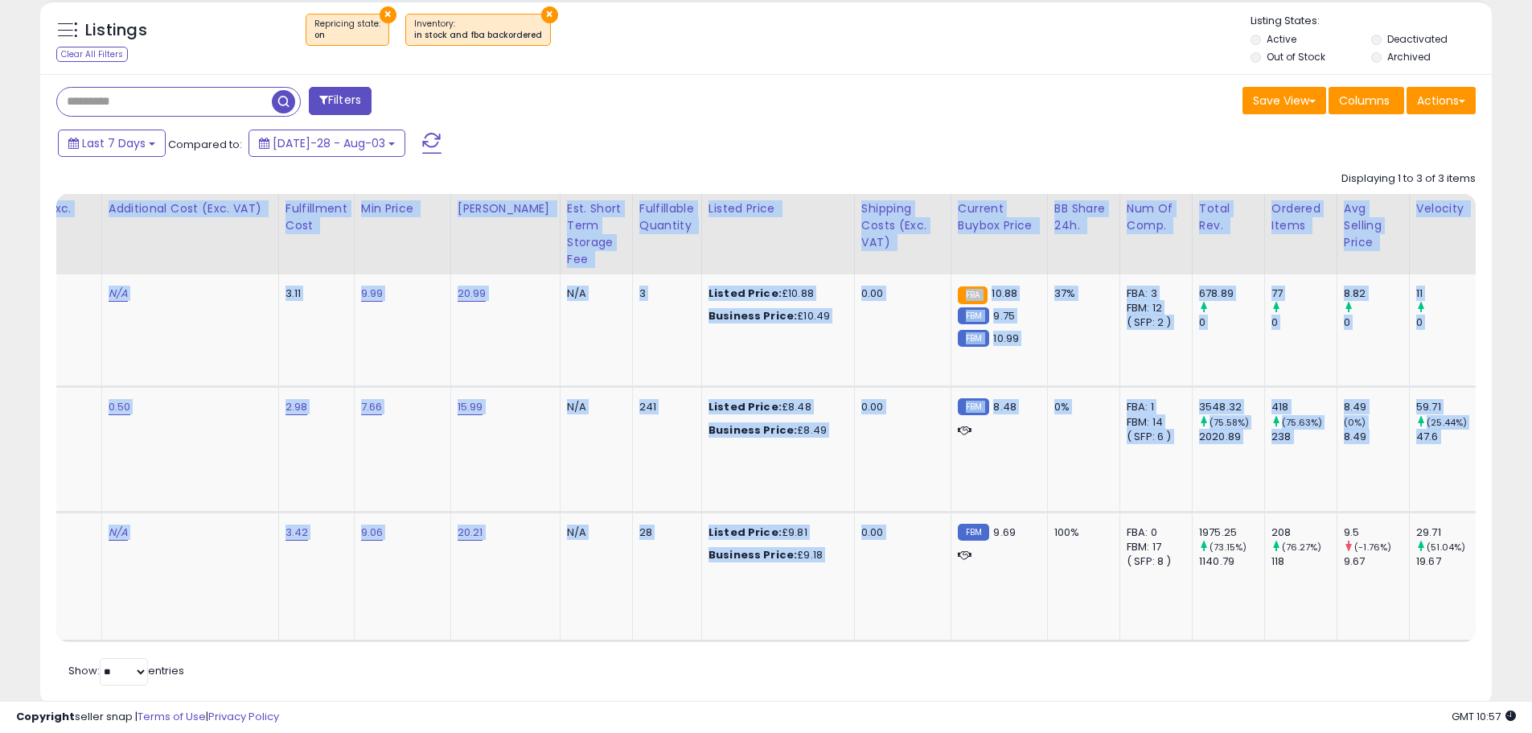
drag, startPoint x: 930, startPoint y: 596, endPoint x: 725, endPoint y: 614, distance: 206.7
click at [725, 614] on div "Retrieving listings data.. Displaying 1 to 3 of 3 items Title Repricing" at bounding box center [765, 426] width 1419 height 526
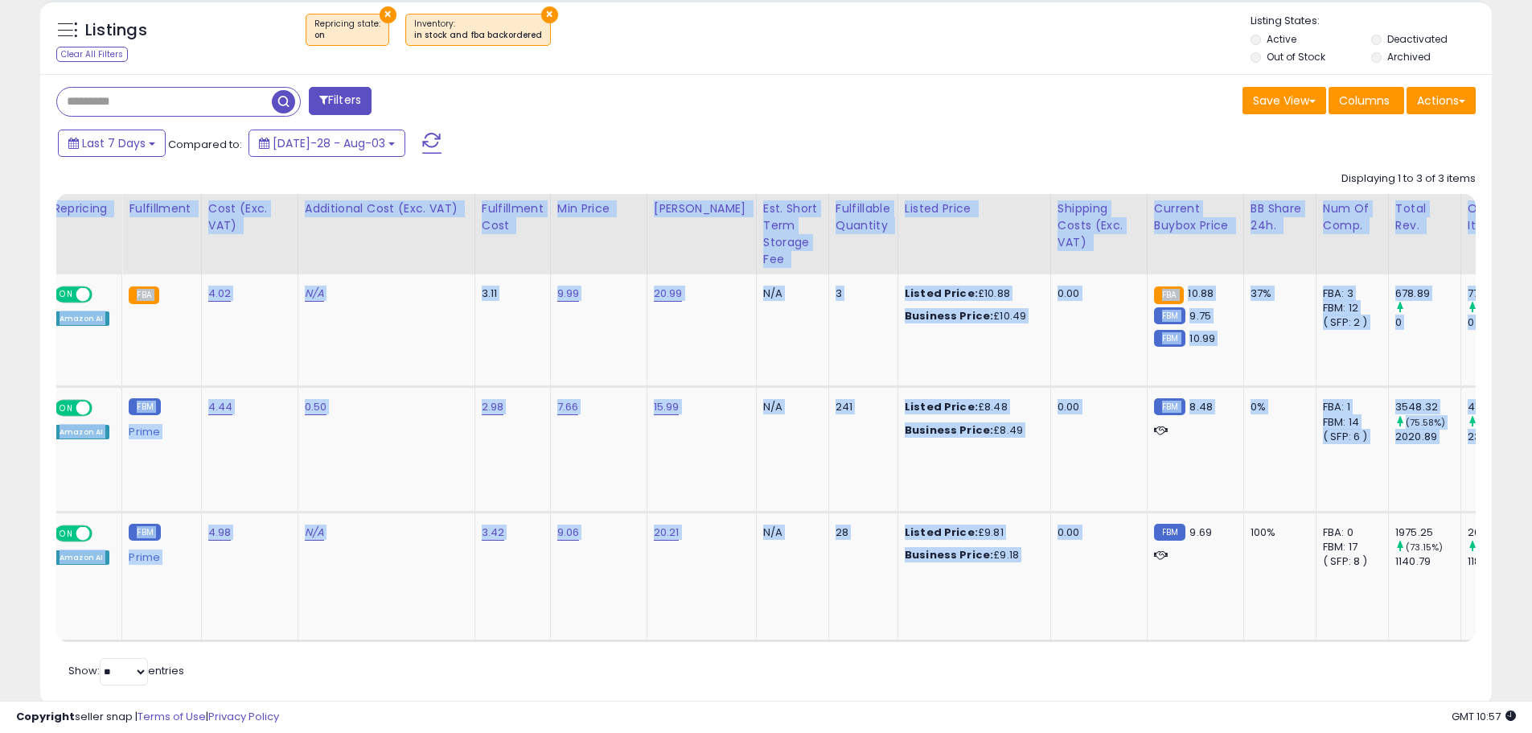
scroll to position [0, 0]
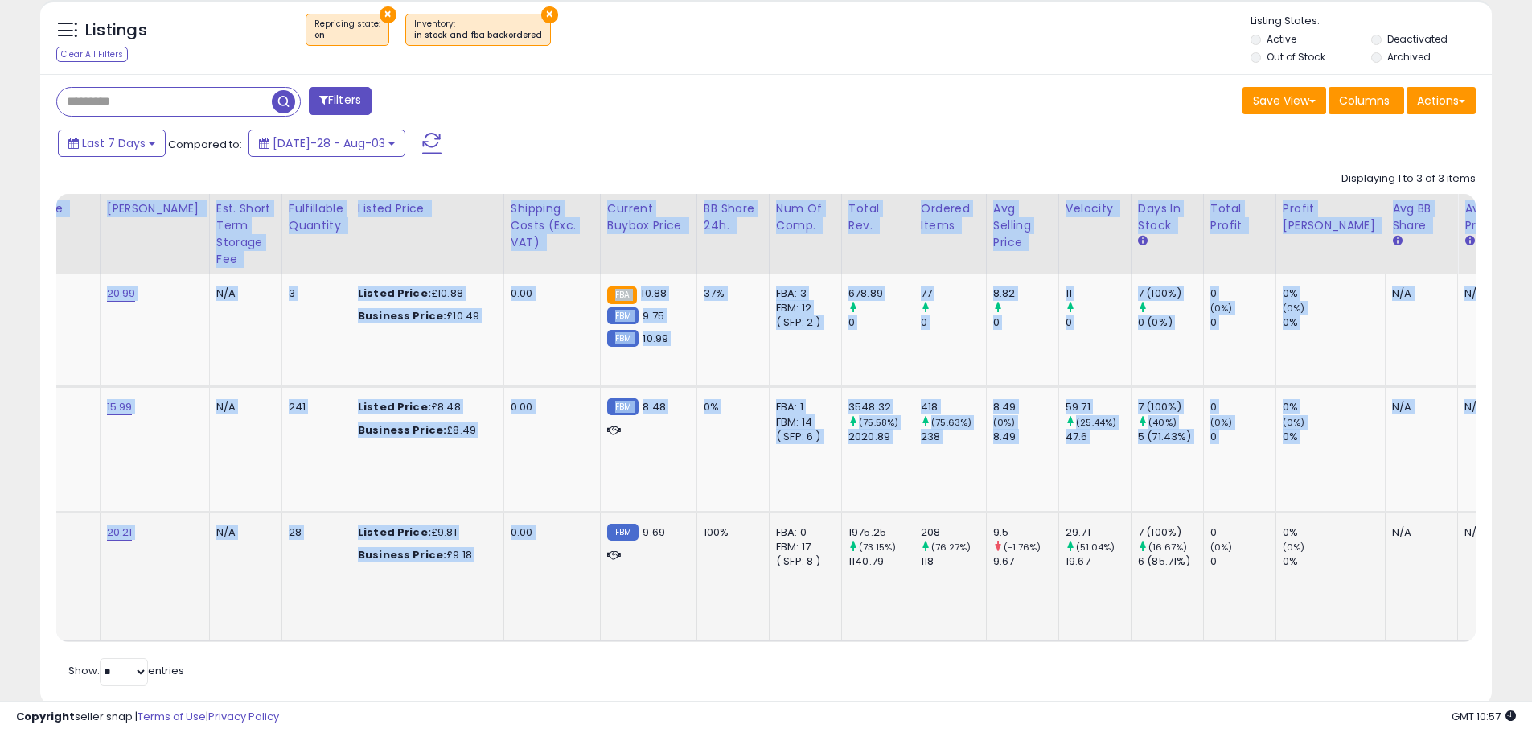
click at [1386, 561] on td "N/A" at bounding box center [1422, 576] width 72 height 129
click at [1386, 579] on td "N/A" at bounding box center [1422, 576] width 72 height 129
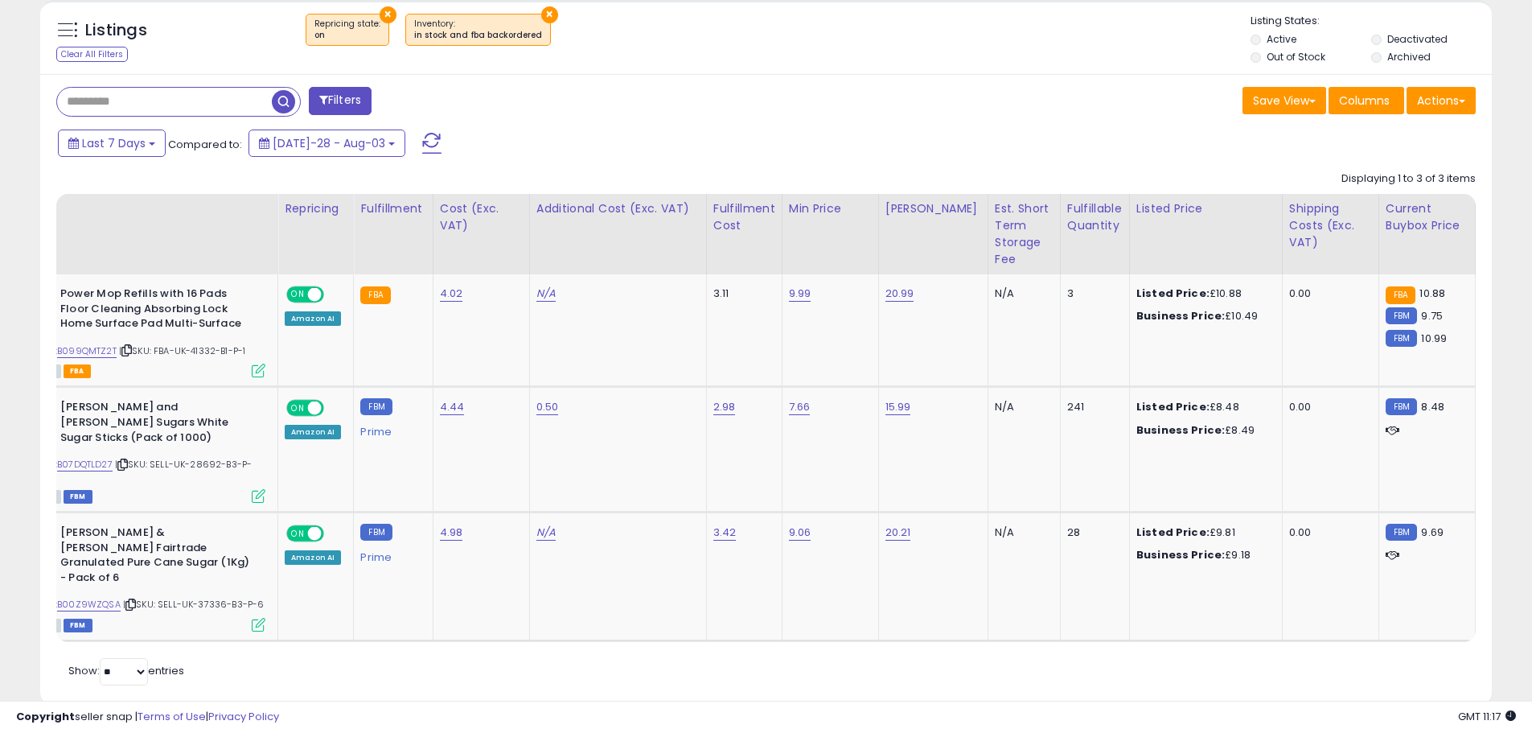
scroll to position [0, 83]
click at [422, 140] on span at bounding box center [431, 143] width 19 height 21
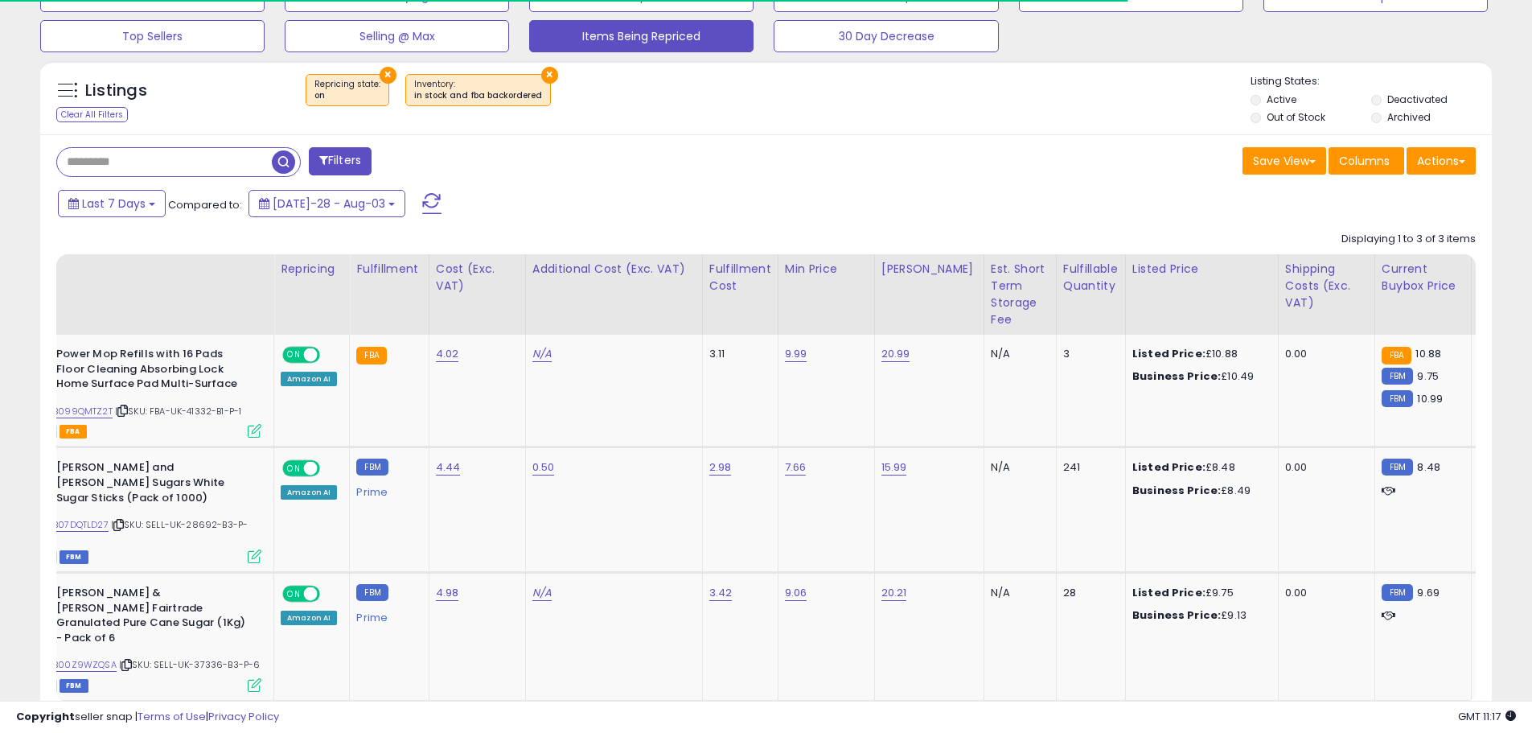
scroll to position [587, 0]
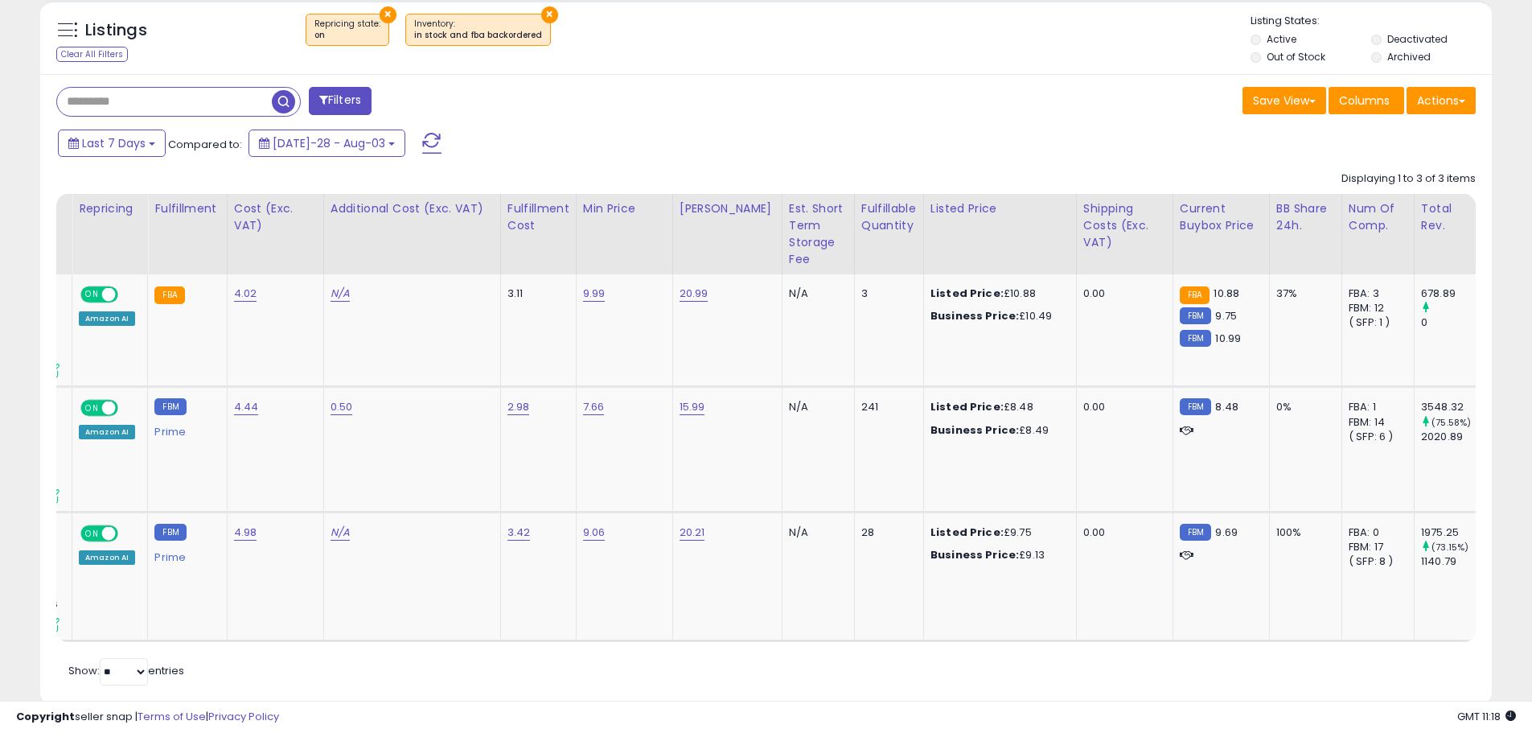
drag, startPoint x: 756, startPoint y: 610, endPoint x: 914, endPoint y: 620, distance: 158.8
click at [914, 620] on div "Retrieving listings data.. Displaying 1 to 3 of 3 items Title Repricing" at bounding box center [765, 426] width 1419 height 526
click at [903, 588] on td "28" at bounding box center [888, 576] width 69 height 129
